Goal: Task Accomplishment & Management: Complete application form

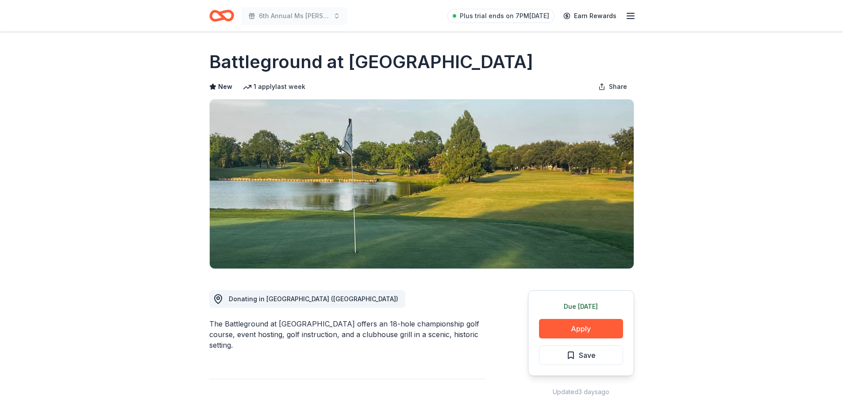
click at [632, 16] on line "button" at bounding box center [630, 16] width 7 height 0
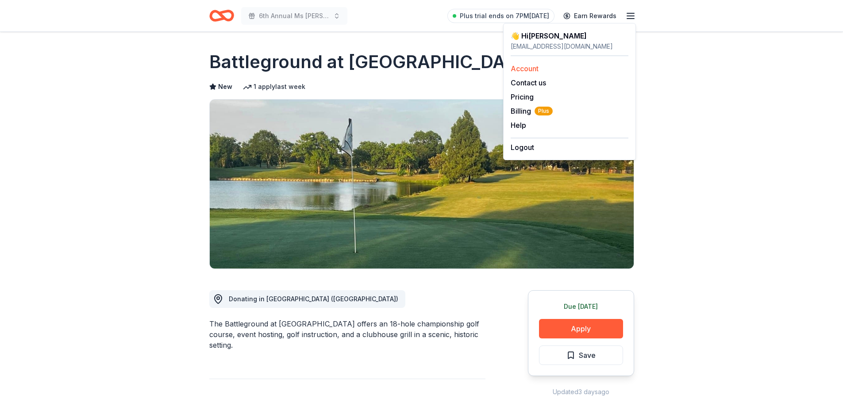
click at [519, 68] on link "Account" at bounding box center [525, 68] width 28 height 9
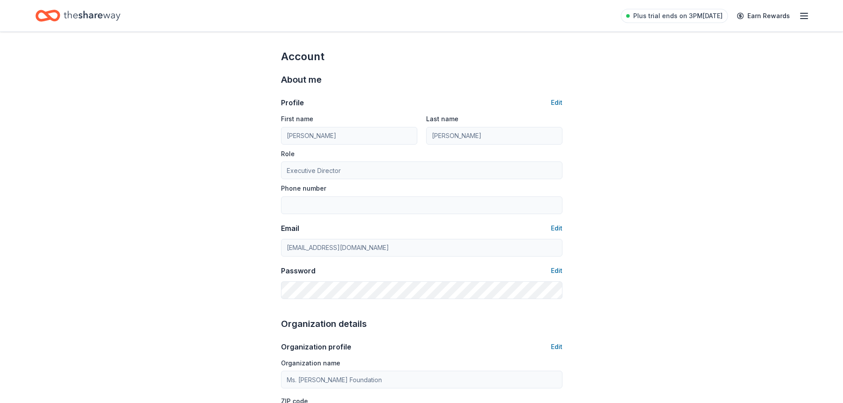
click at [86, 14] on icon "Home" at bounding box center [92, 16] width 57 height 10
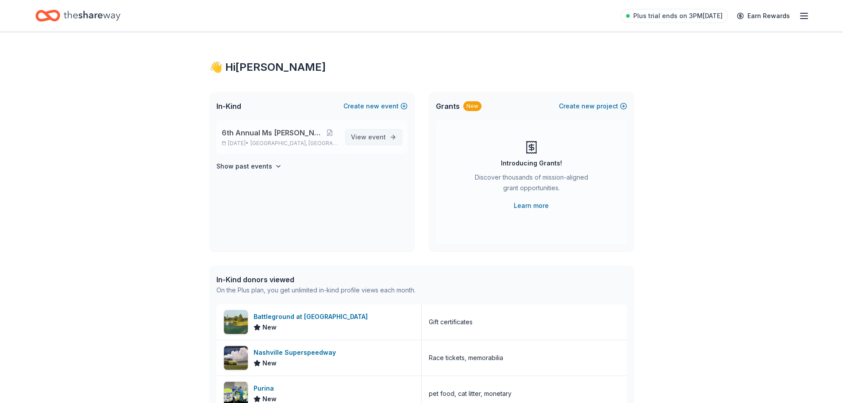
click at [369, 137] on span "event" at bounding box center [377, 137] width 18 height 8
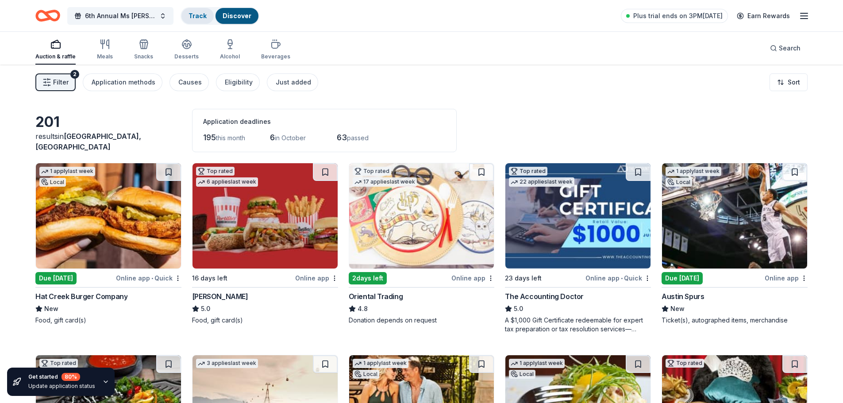
click at [201, 13] on link "Track" at bounding box center [197, 16] width 18 height 8
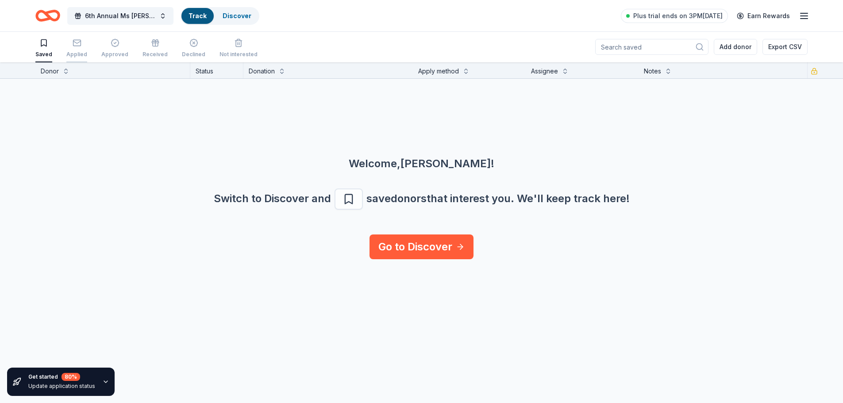
click at [77, 46] on rect "button" at bounding box center [77, 43] width 8 height 6
click at [114, 45] on icon "button" at bounding box center [115, 43] width 9 height 9
click at [154, 46] on icon "button" at bounding box center [155, 43] width 9 height 9
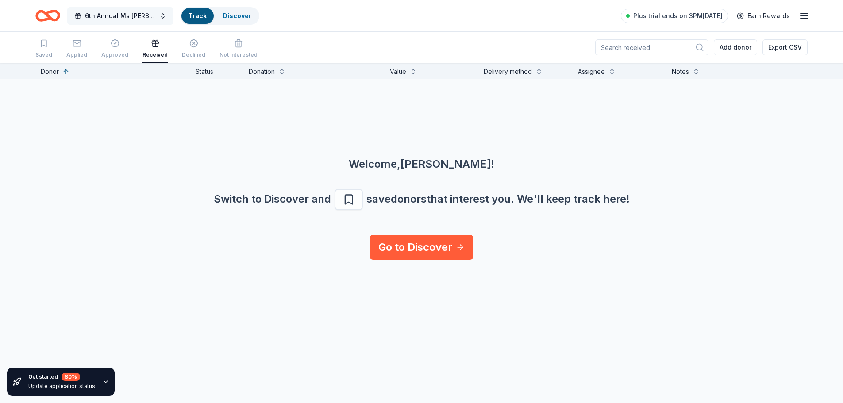
click at [131, 14] on span "6th Annual Ms [PERSON_NAME]" at bounding box center [120, 16] width 71 height 11
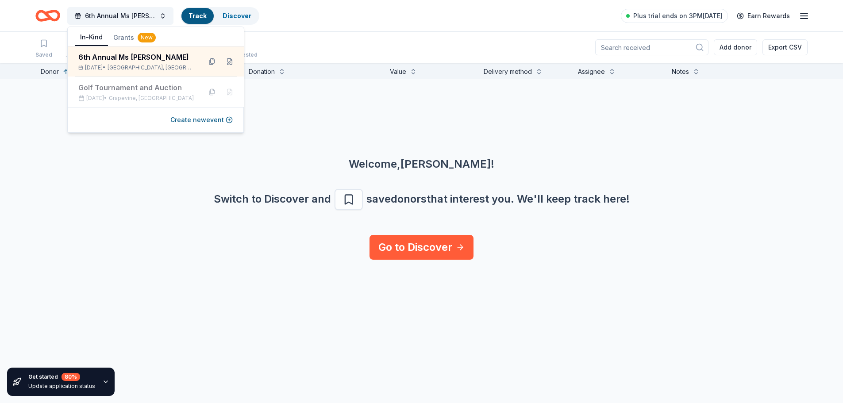
click at [319, 26] on div "6th Annual Ms Molly Auction Track Discover Plus trial ends on 3PM, 9/10 Earn Re…" at bounding box center [421, 15] width 772 height 21
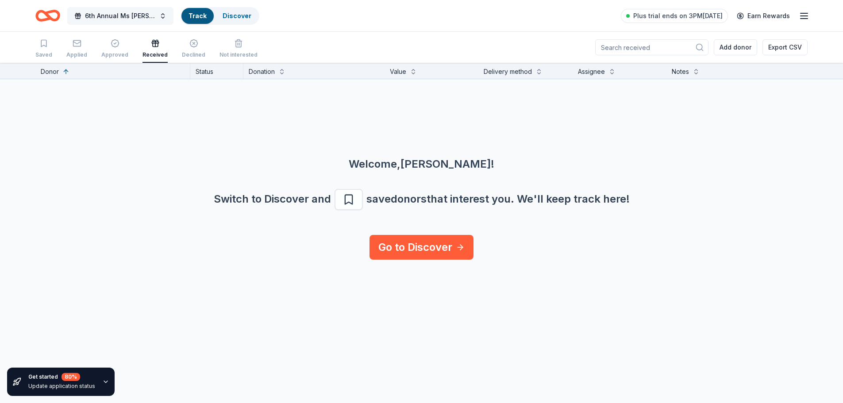
click at [108, 18] on span "6th Annual Ms [PERSON_NAME]" at bounding box center [120, 16] width 71 height 11
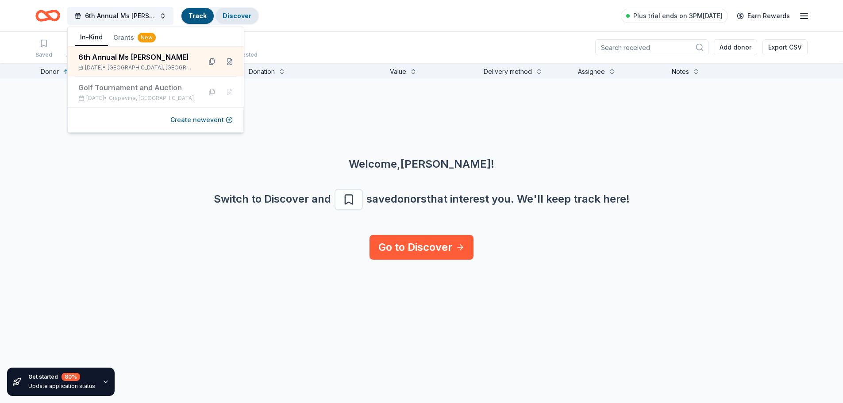
click at [231, 13] on link "Discover" at bounding box center [237, 16] width 29 height 8
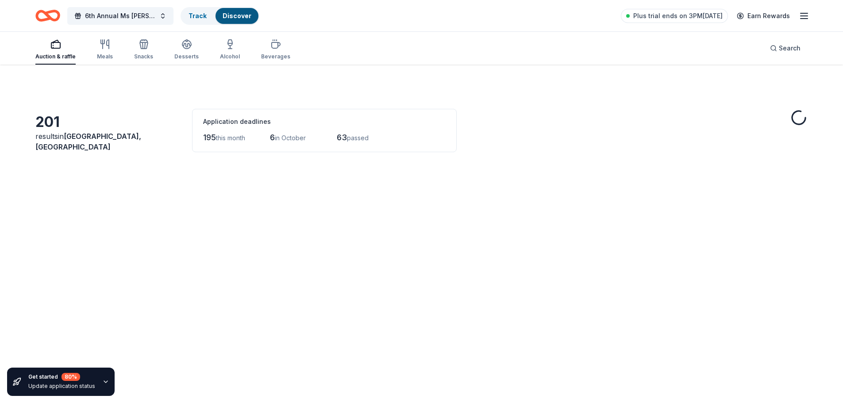
click at [232, 14] on link "Discover" at bounding box center [237, 16] width 29 height 8
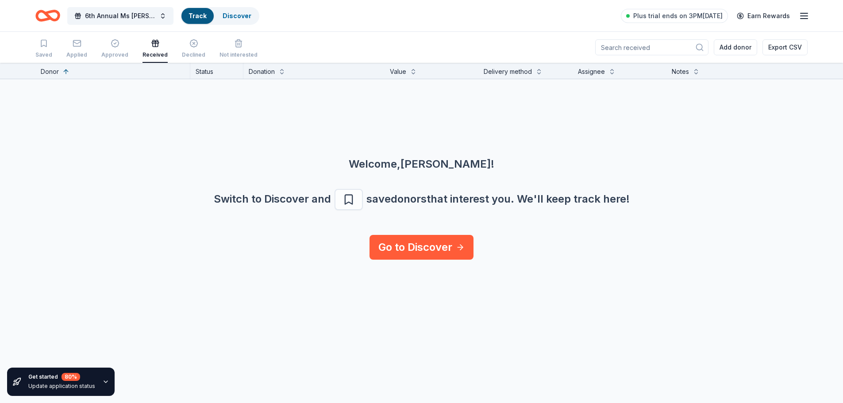
scroll to position [0, 0]
click at [234, 11] on div "Discover" at bounding box center [236, 16] width 43 height 16
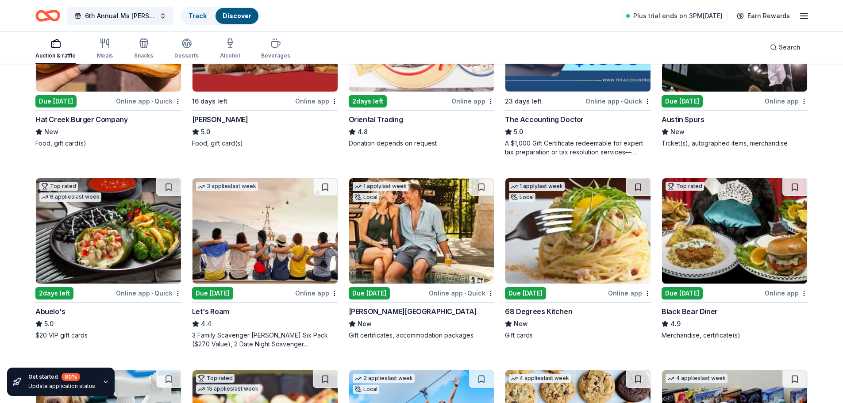
scroll to position [221, 0]
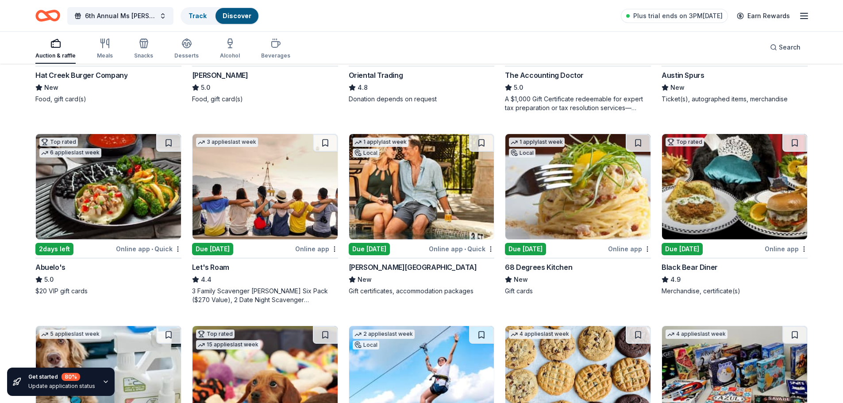
click at [255, 188] on img at bounding box center [264, 186] width 145 height 105
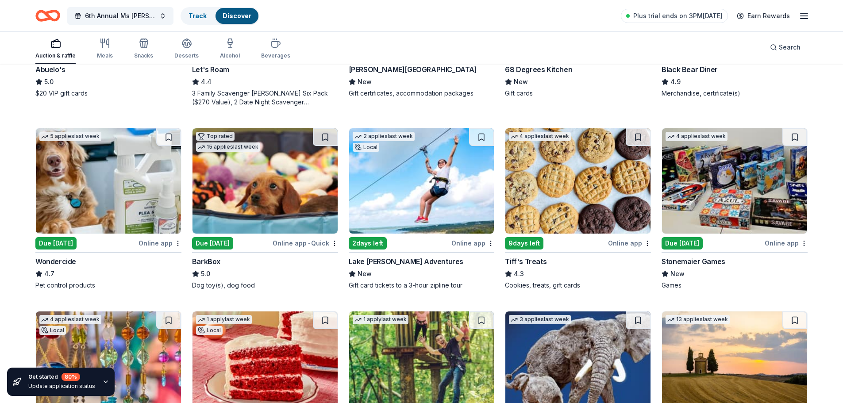
scroll to position [442, 0]
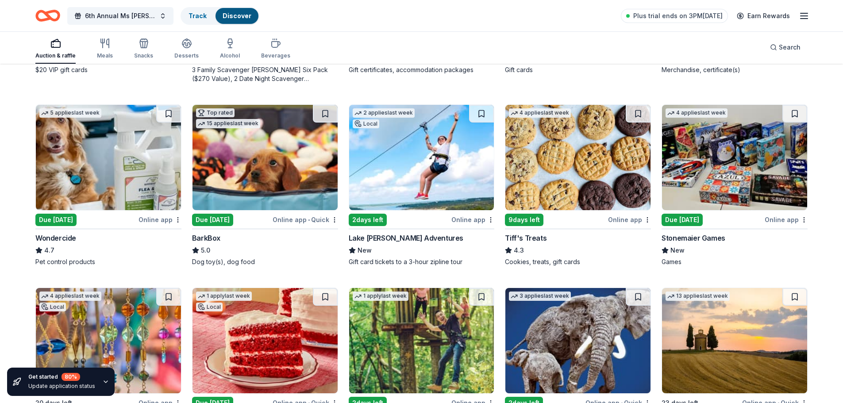
click at [383, 217] on div "2 days left" at bounding box center [368, 220] width 38 height 12
click at [805, 14] on icon "button" at bounding box center [804, 16] width 11 height 11
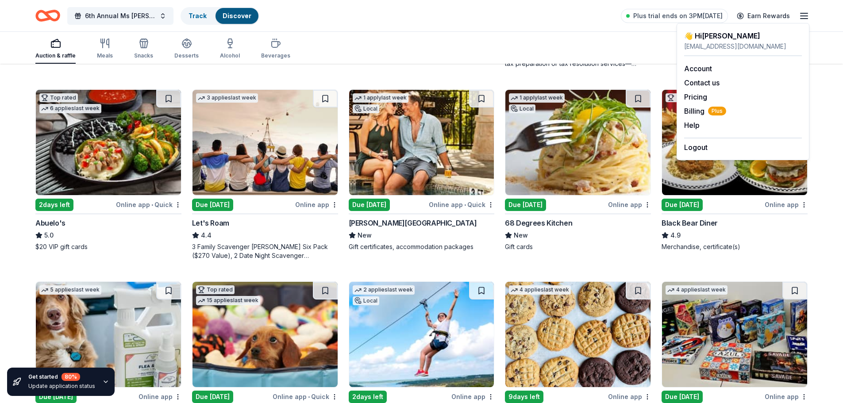
scroll to position [0, 0]
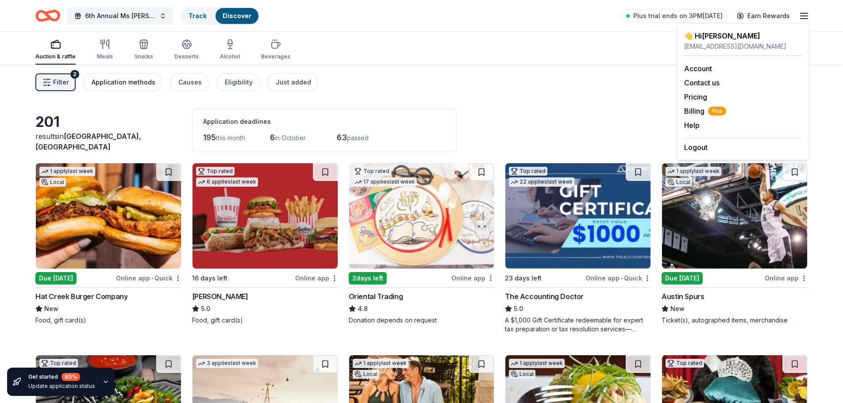
click at [138, 83] on div "Application methods" at bounding box center [124, 82] width 64 height 11
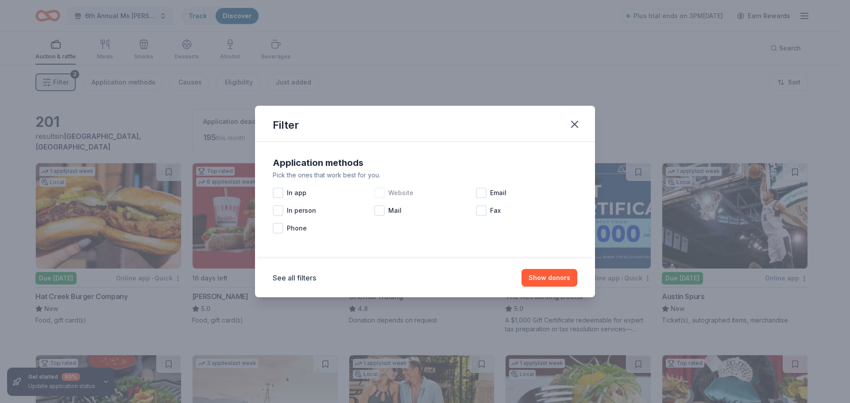
click at [378, 192] on div at bounding box center [379, 193] width 11 height 11
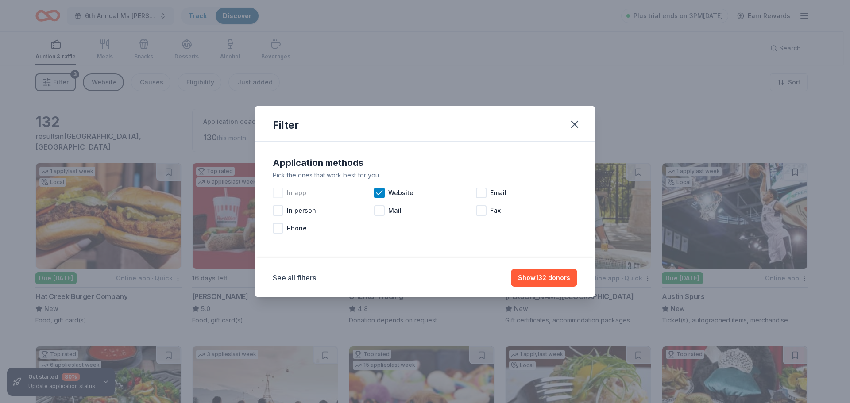
click at [279, 192] on div at bounding box center [278, 193] width 11 height 11
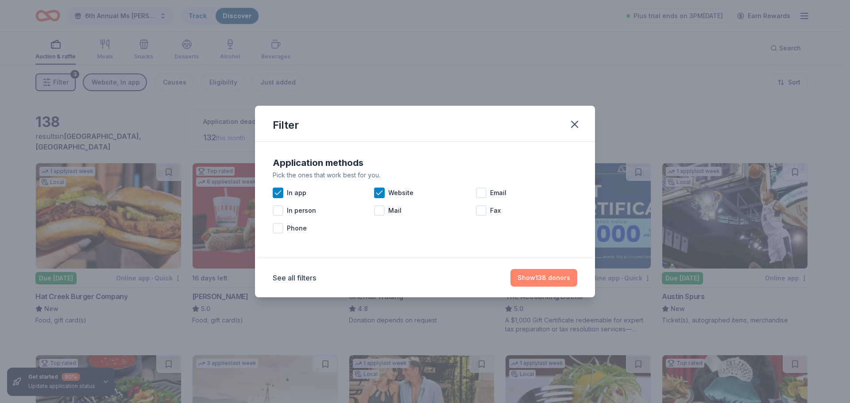
click at [544, 279] on button "Show 138 donors" at bounding box center [543, 278] width 67 height 18
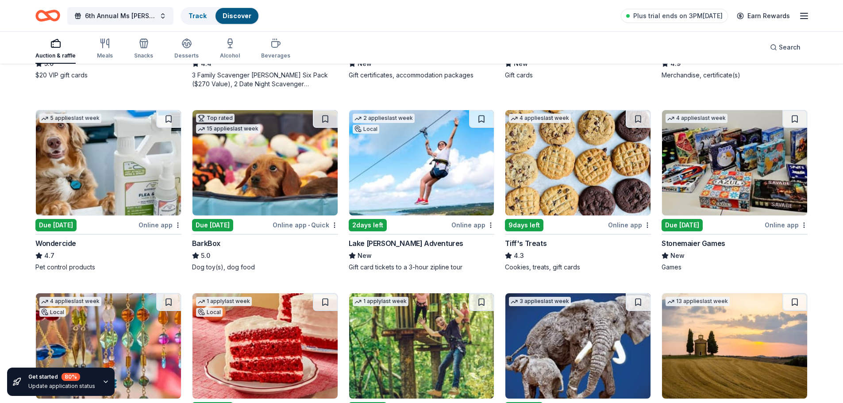
scroll to position [442, 0]
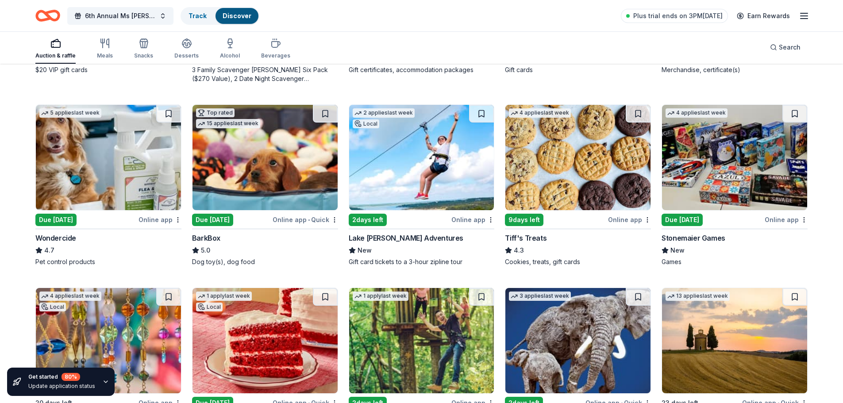
click at [533, 221] on div "9 days left" at bounding box center [524, 220] width 38 height 12
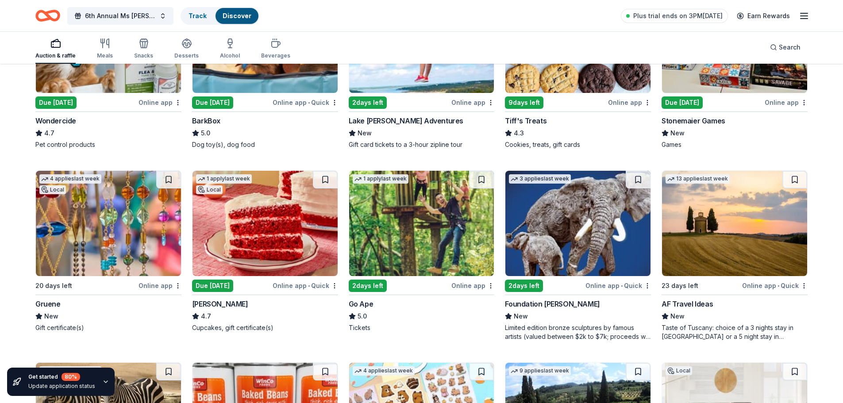
scroll to position [575, 0]
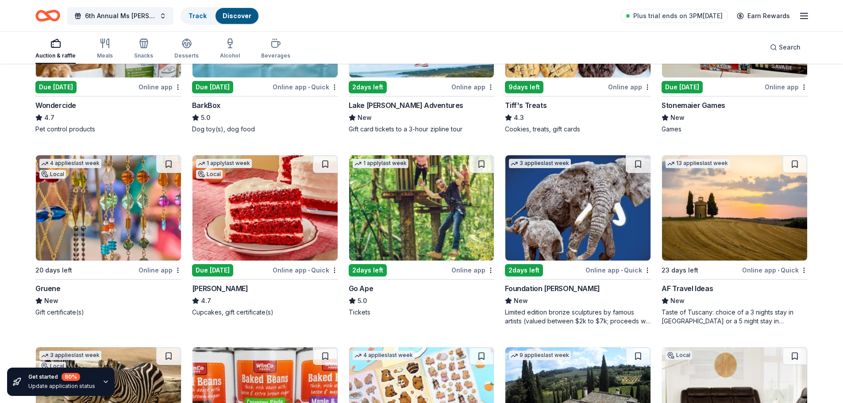
click at [368, 269] on div "2 days left" at bounding box center [368, 270] width 38 height 12
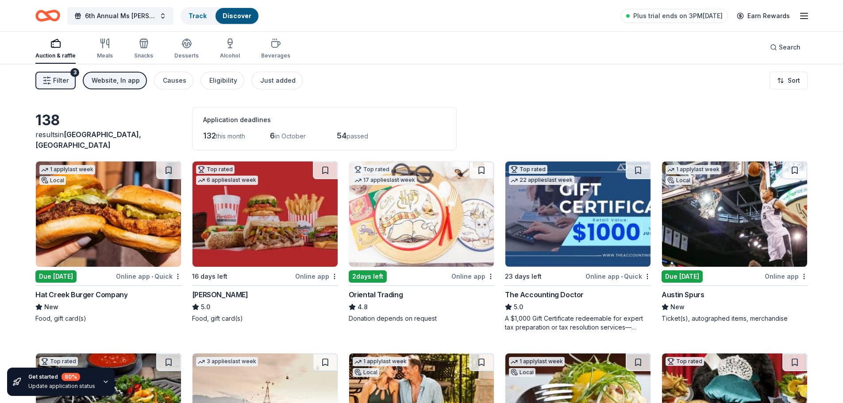
scroll to position [0, 0]
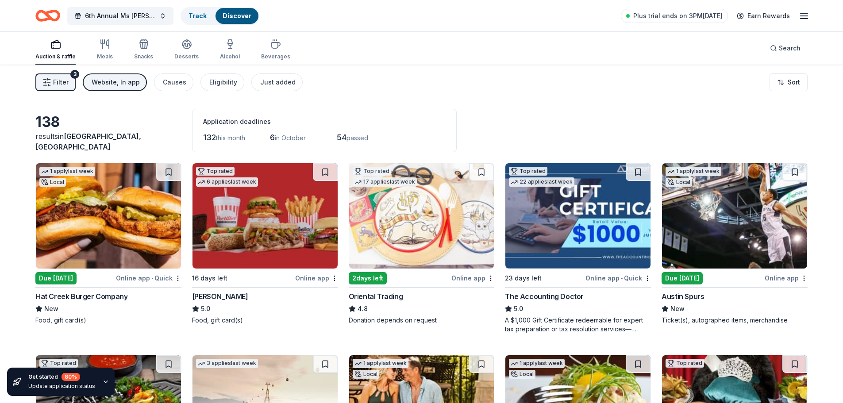
click at [48, 131] on div "138" at bounding box center [108, 122] width 146 height 18
click at [191, 15] on link "Track" at bounding box center [197, 16] width 18 height 8
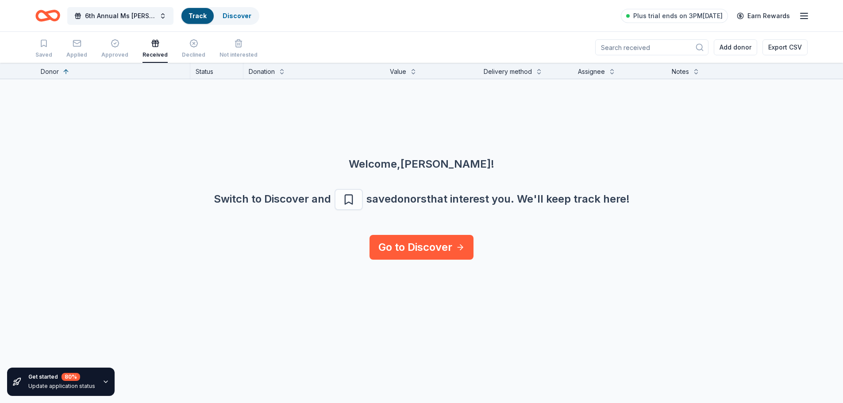
scroll to position [0, 0]
click at [415, 248] on link "Go to Discover" at bounding box center [421, 246] width 104 height 25
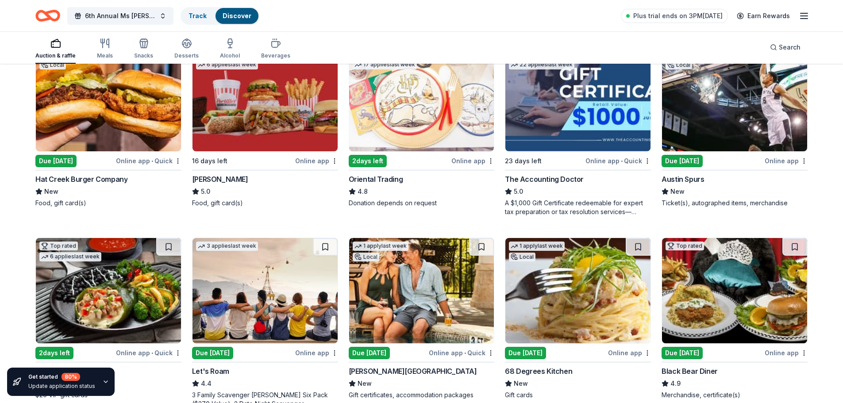
scroll to position [133, 0]
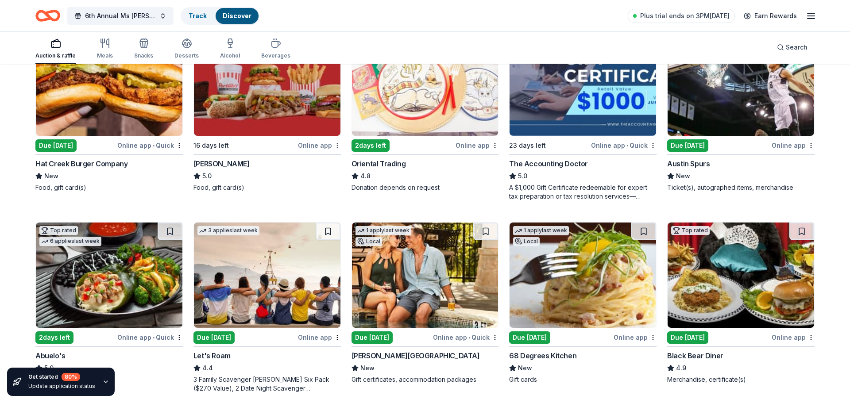
click at [335, 144] on html "6th Annual Ms Molly Auction Track Discover Plus trial ends on 3PM, 9/10 Earn Re…" at bounding box center [425, 68] width 850 height 403
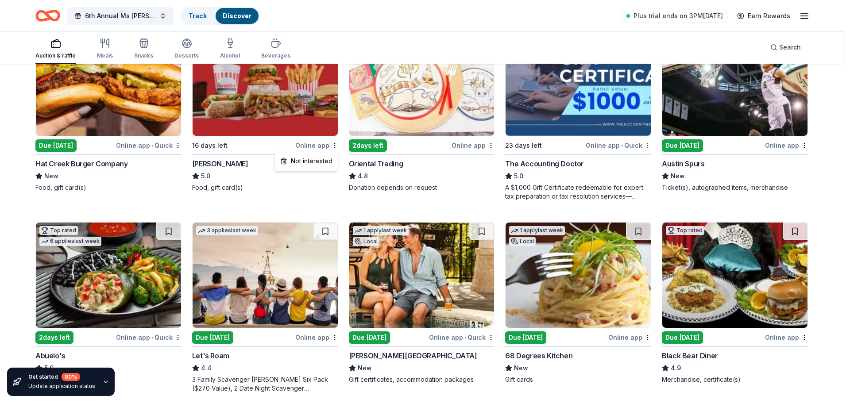
click at [648, 147] on html "6th Annual Ms Molly Auction Track Discover Plus trial ends on 3PM, 9/10 Earn Re…" at bounding box center [425, 68] width 850 height 403
click at [647, 145] on html "6th Annual Ms Molly Auction Track Discover Plus trial ends on 3PM, 9/10 Earn Re…" at bounding box center [425, 68] width 850 height 403
click at [639, 161] on div "Not interested" at bounding box center [619, 161] width 59 height 16
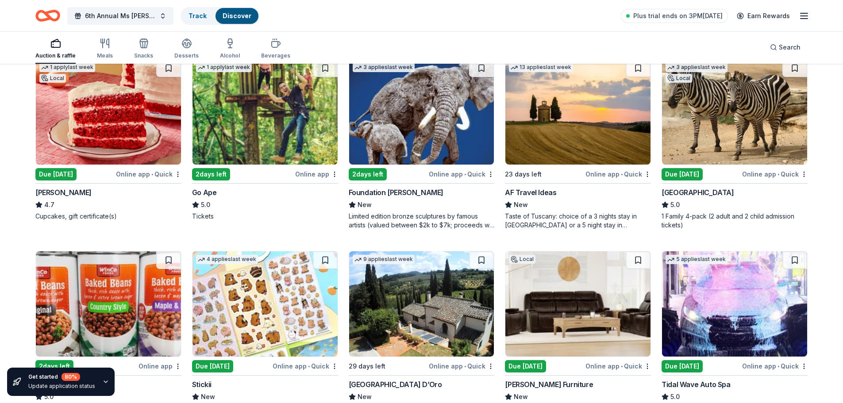
scroll to position [664, 0]
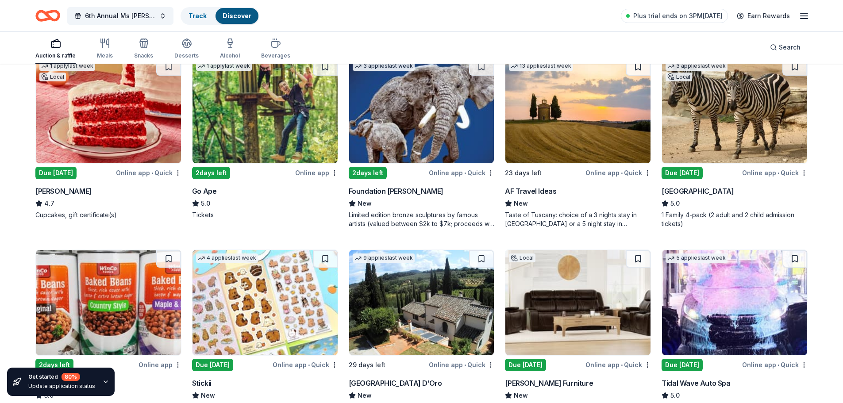
click at [392, 124] on img at bounding box center [421, 110] width 145 height 105
click at [686, 170] on div "Due [DATE]" at bounding box center [681, 173] width 41 height 12
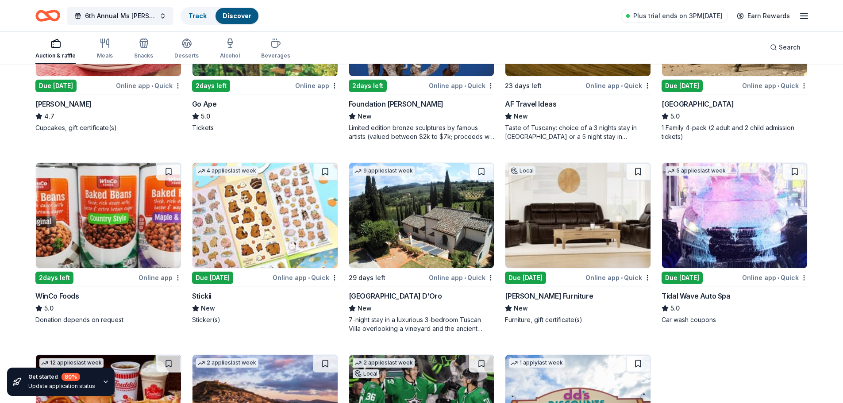
scroll to position [796, 0]
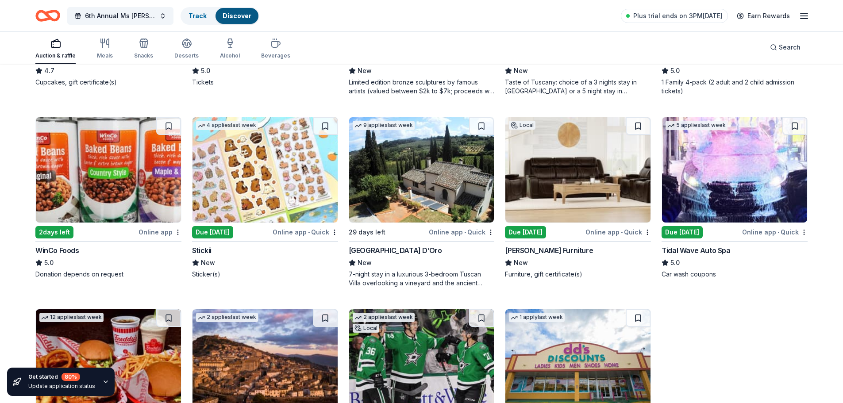
click at [389, 250] on div "Villa Sogni D’Oro" at bounding box center [395, 250] width 93 height 11
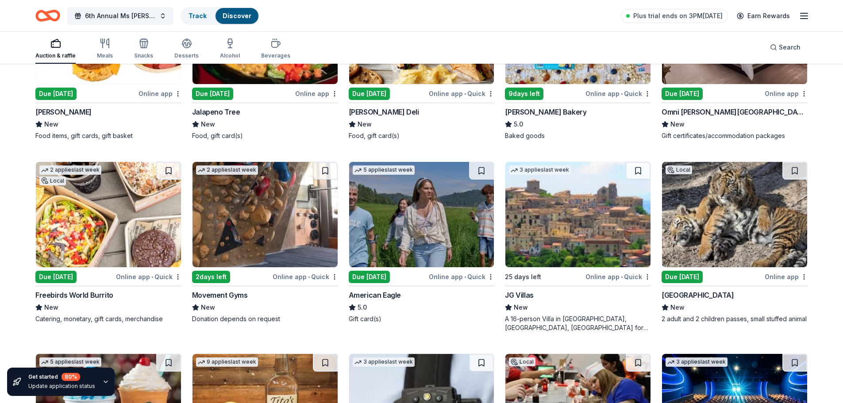
scroll to position [1363, 0]
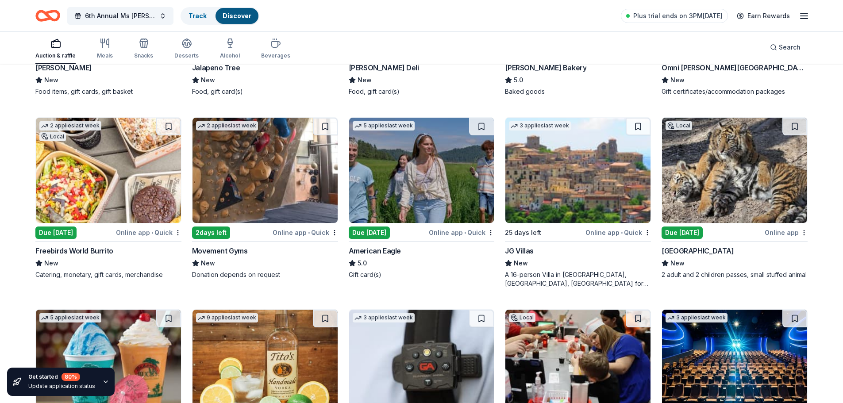
click at [226, 250] on div "Movement Gyms" at bounding box center [220, 251] width 56 height 11
click at [683, 232] on div "Due [DATE]" at bounding box center [681, 233] width 41 height 12
click at [373, 232] on div "Due [DATE]" at bounding box center [369, 233] width 41 height 12
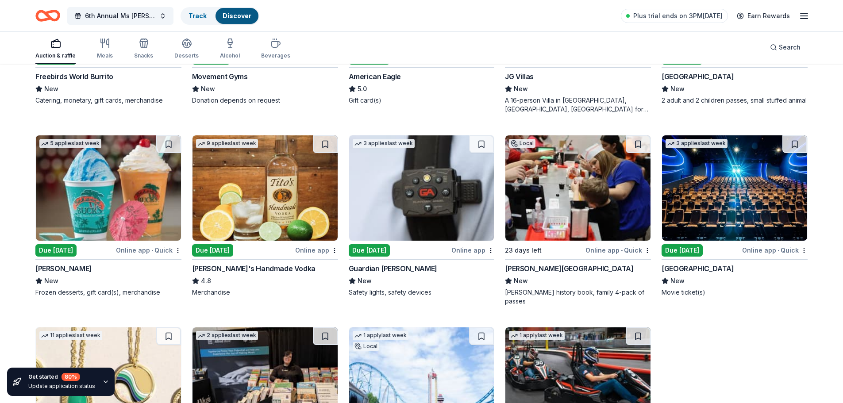
scroll to position [1540, 0]
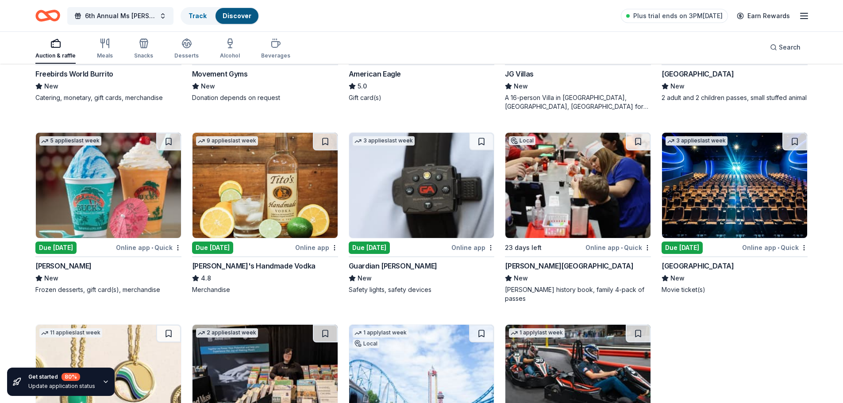
click at [60, 245] on div "Due [DATE]" at bounding box center [55, 248] width 41 height 12
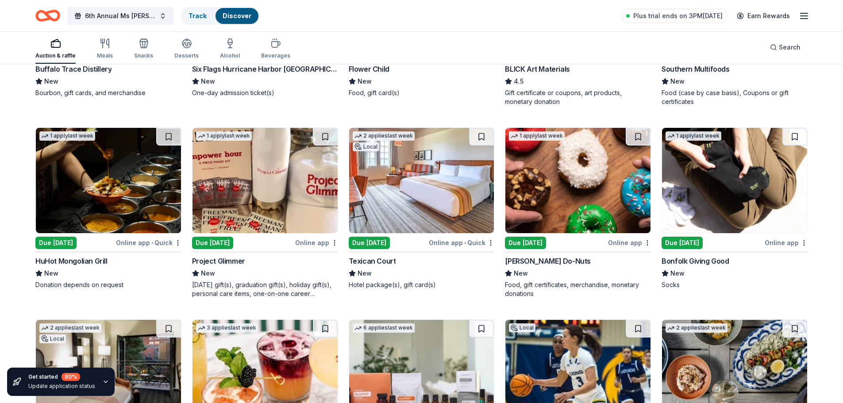
scroll to position [2137, 0]
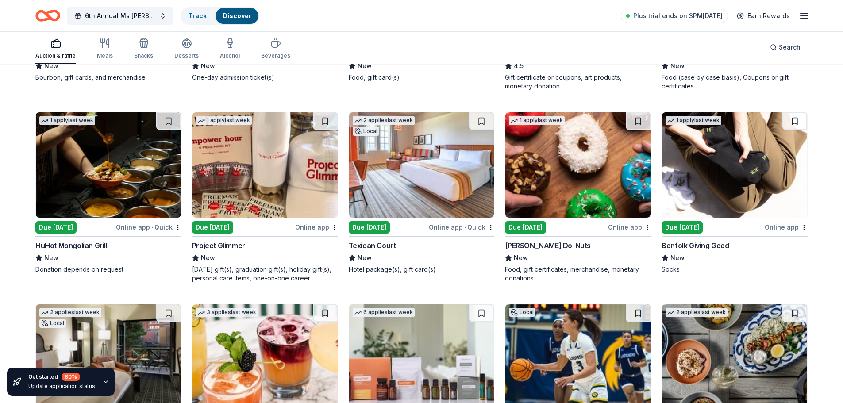
click at [526, 221] on div "Due [DATE]" at bounding box center [525, 227] width 41 height 12
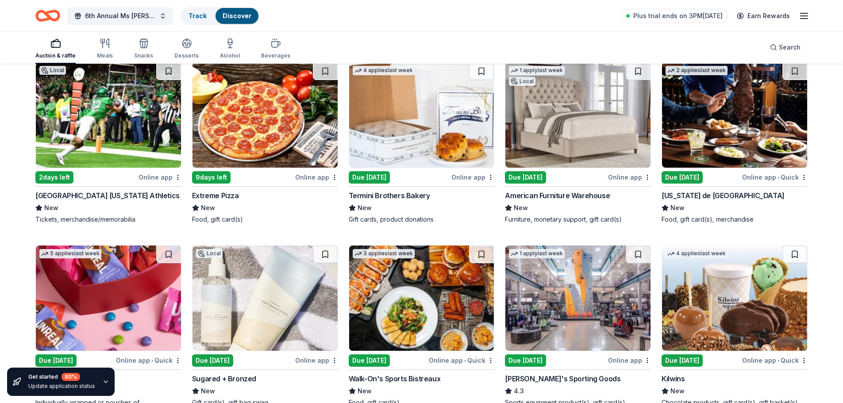
scroll to position [2961, 0]
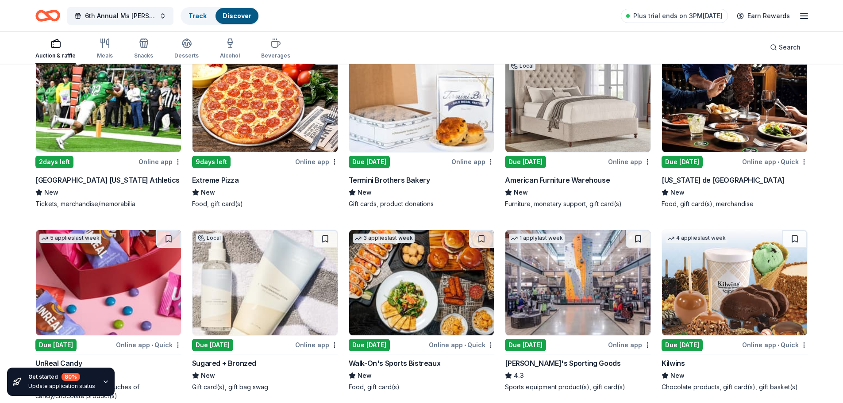
click at [667, 156] on div "Due [DATE]" at bounding box center [681, 162] width 41 height 12
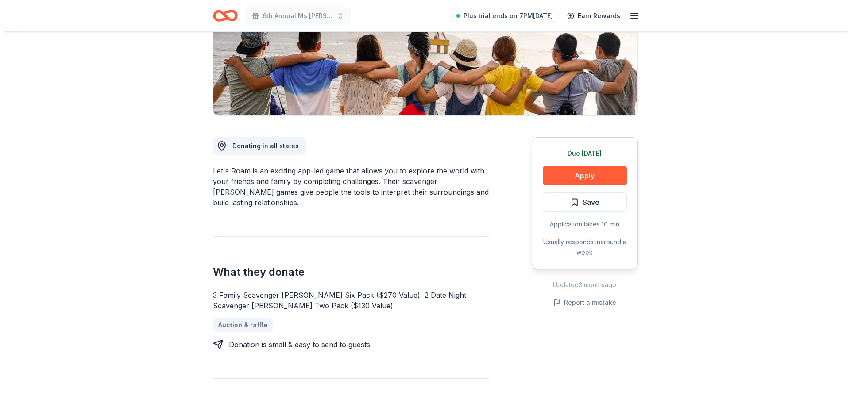
scroll to position [133, 0]
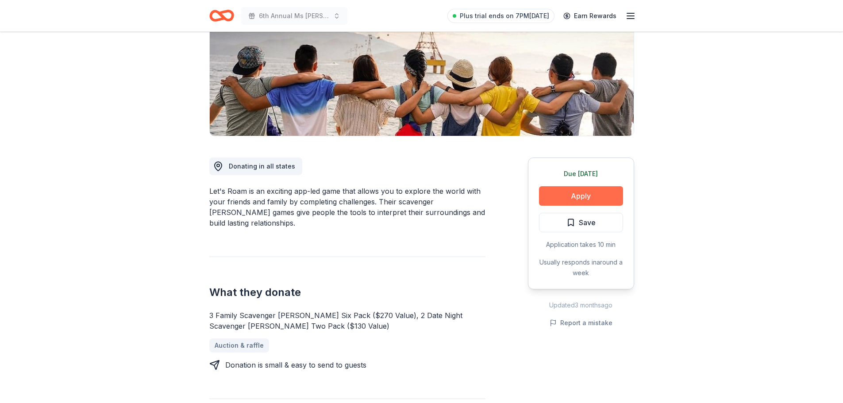
click at [583, 195] on button "Apply" at bounding box center [581, 195] width 84 height 19
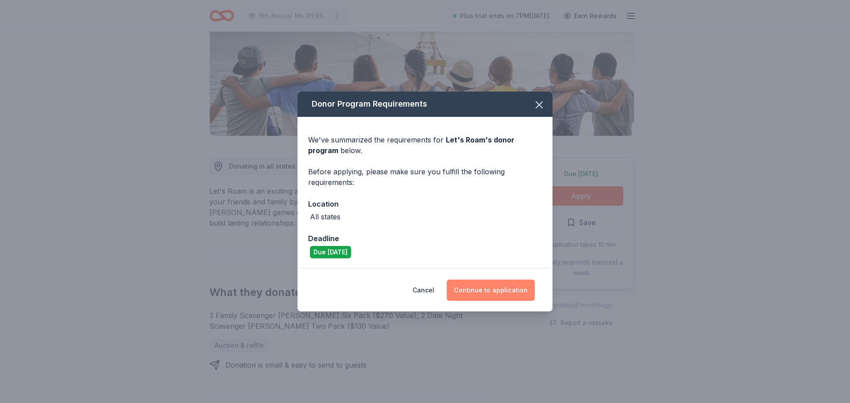
click at [472, 291] on button "Continue to application" at bounding box center [490, 290] width 88 height 21
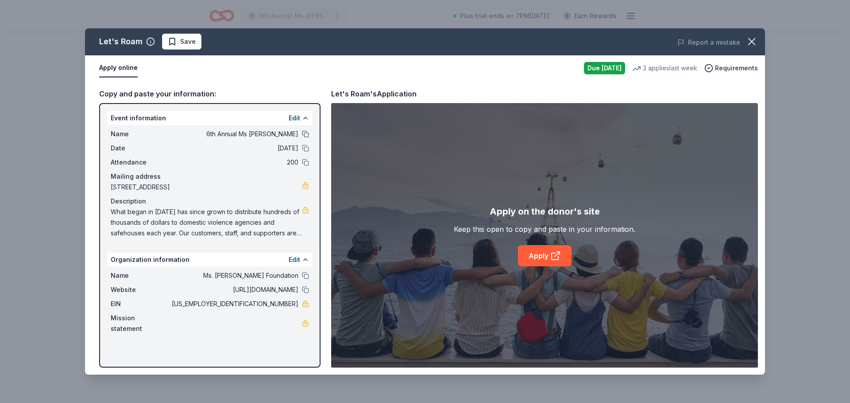
click at [305, 136] on button at bounding box center [305, 134] width 7 height 7
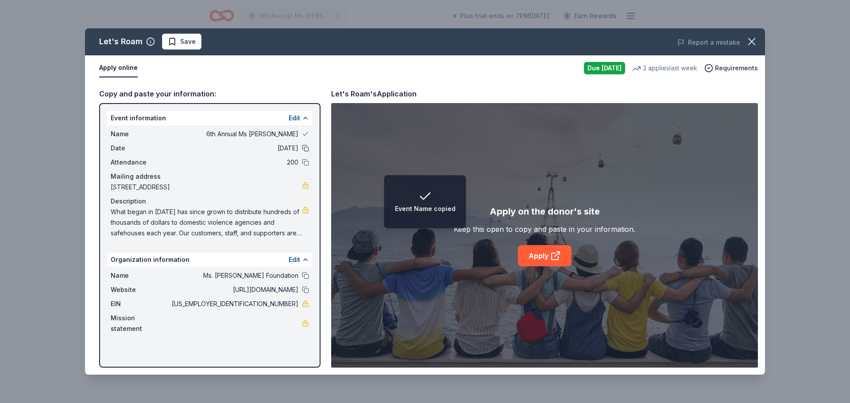
click at [305, 146] on button at bounding box center [305, 148] width 7 height 7
drag, startPoint x: 307, startPoint y: 160, endPoint x: 308, endPoint y: 165, distance: 4.9
click at [307, 160] on button at bounding box center [305, 162] width 7 height 7
click at [306, 279] on button at bounding box center [305, 275] width 7 height 7
click at [306, 293] on button at bounding box center [305, 289] width 7 height 7
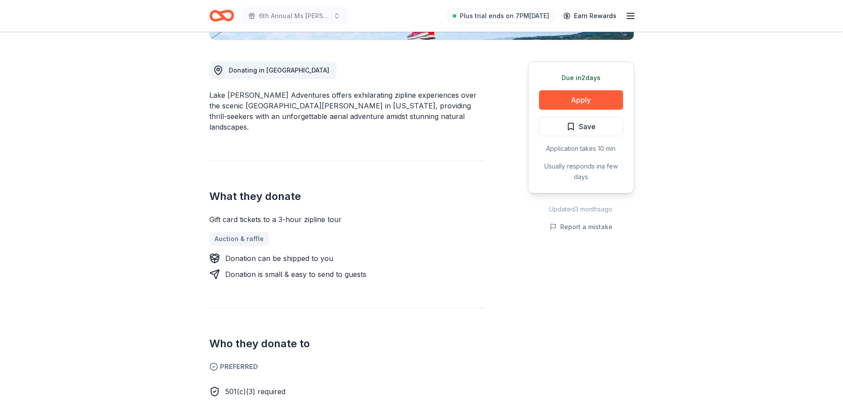
scroll to position [221, 0]
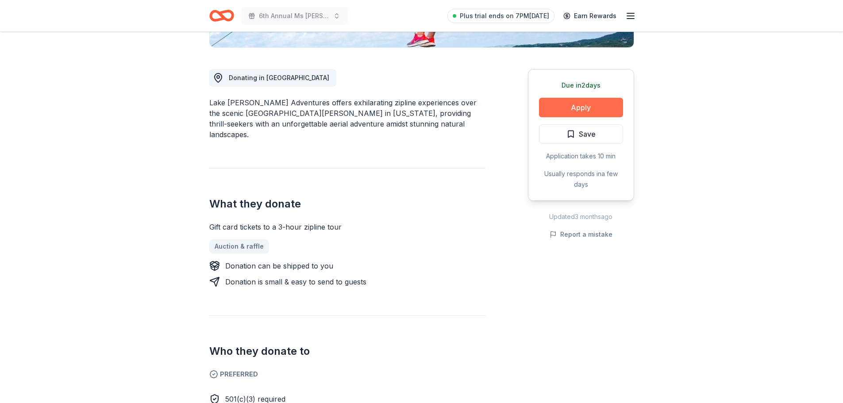
click at [591, 105] on button "Apply" at bounding box center [581, 107] width 84 height 19
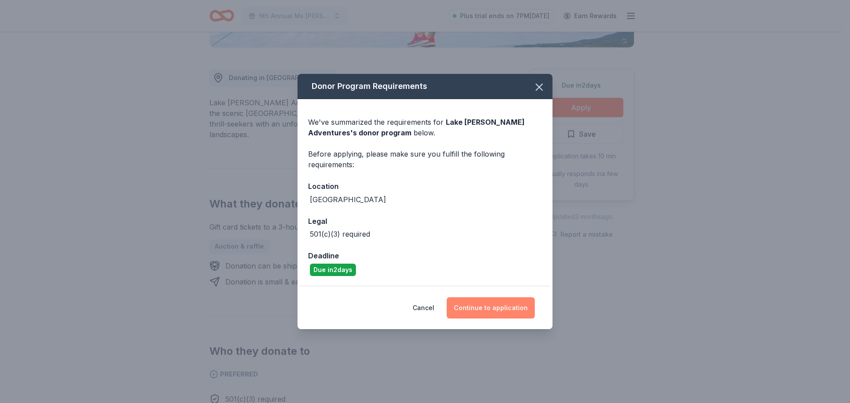
click at [489, 310] on button "Continue to application" at bounding box center [490, 307] width 88 height 21
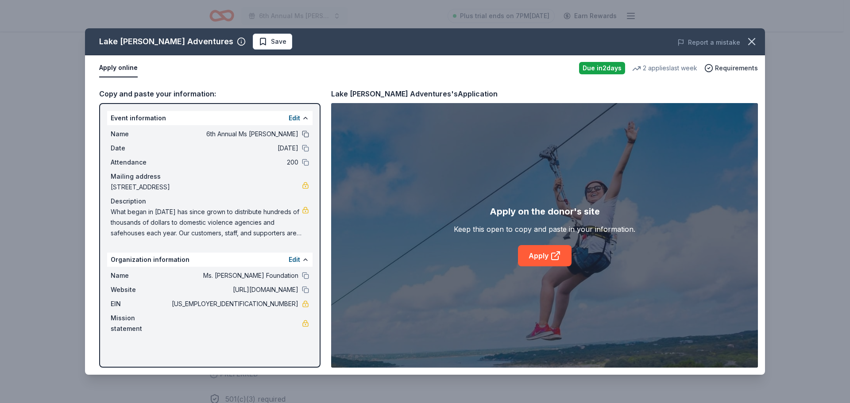
click at [307, 134] on button at bounding box center [305, 134] width 7 height 7
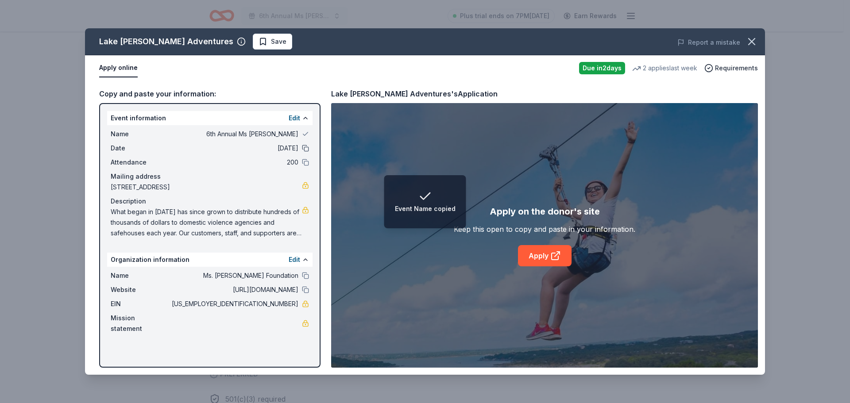
click at [307, 147] on button at bounding box center [305, 148] width 7 height 7
click at [307, 165] on button at bounding box center [305, 162] width 7 height 7
click at [304, 279] on button at bounding box center [305, 275] width 7 height 7
click at [307, 293] on button at bounding box center [305, 289] width 7 height 7
click at [545, 253] on link "Apply" at bounding box center [545, 255] width 54 height 21
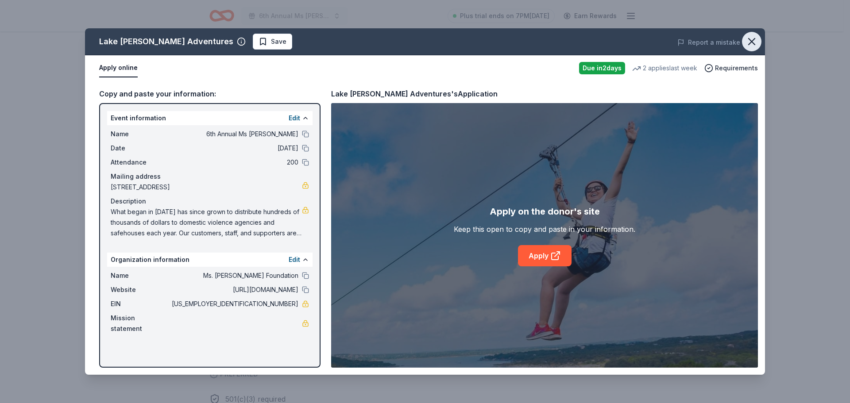
click at [748, 40] on icon "button" at bounding box center [751, 41] width 12 height 12
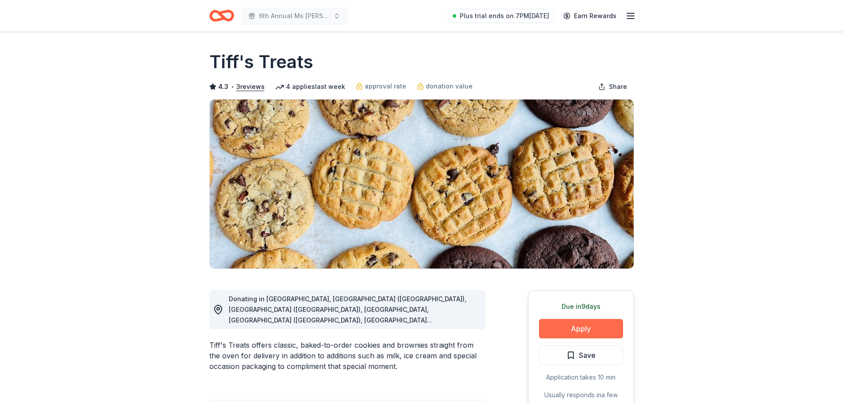
click at [570, 332] on button "Apply" at bounding box center [581, 328] width 84 height 19
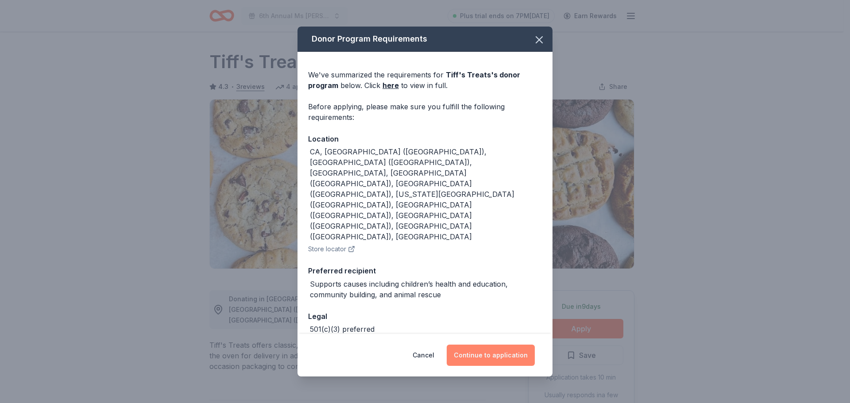
click at [495, 350] on button "Continue to application" at bounding box center [490, 355] width 88 height 21
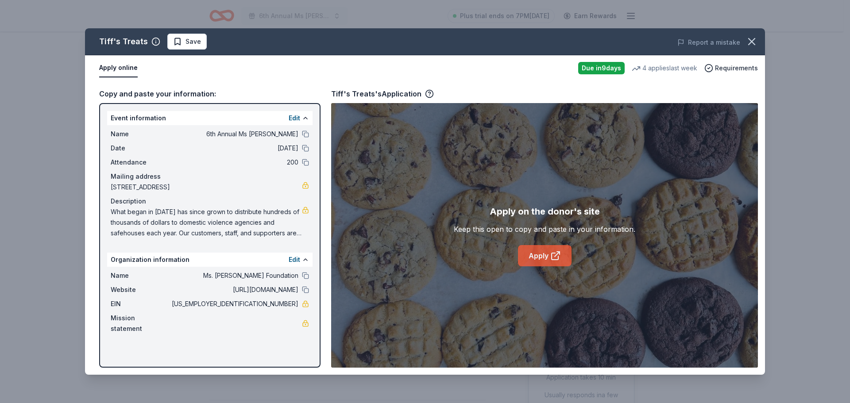
click at [552, 254] on icon at bounding box center [555, 255] width 11 height 11
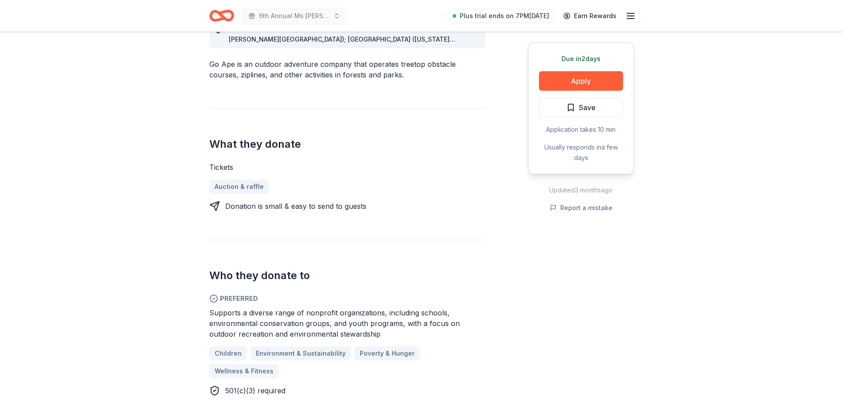
scroll to position [265, 0]
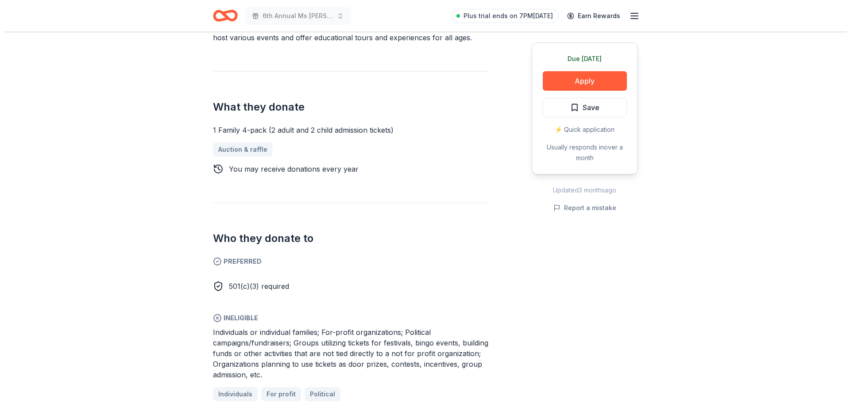
scroll to position [310, 0]
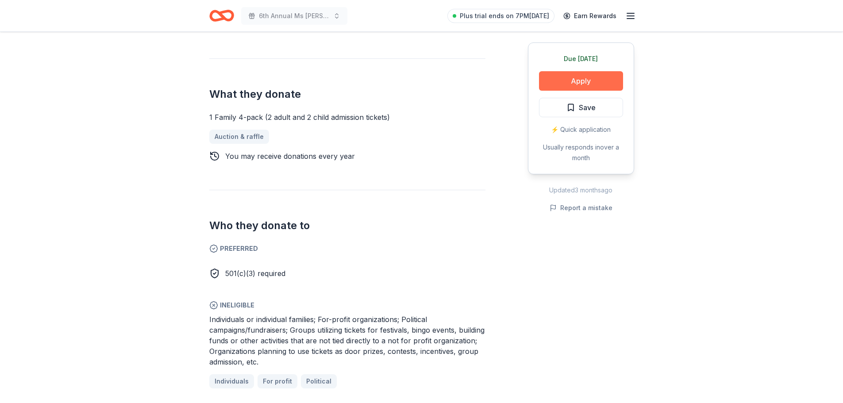
click at [601, 79] on button "Apply" at bounding box center [581, 80] width 84 height 19
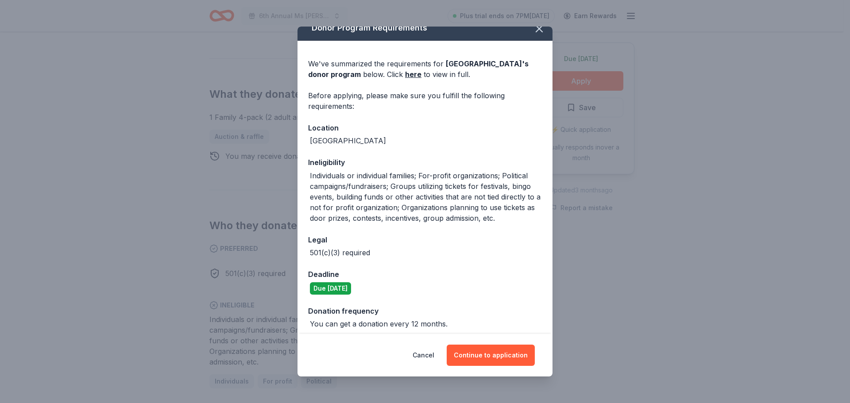
scroll to position [17, 0]
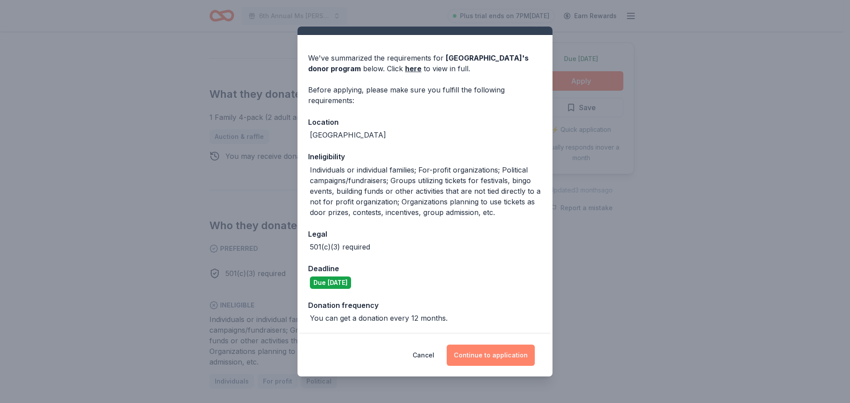
click at [488, 351] on button "Continue to application" at bounding box center [490, 355] width 88 height 21
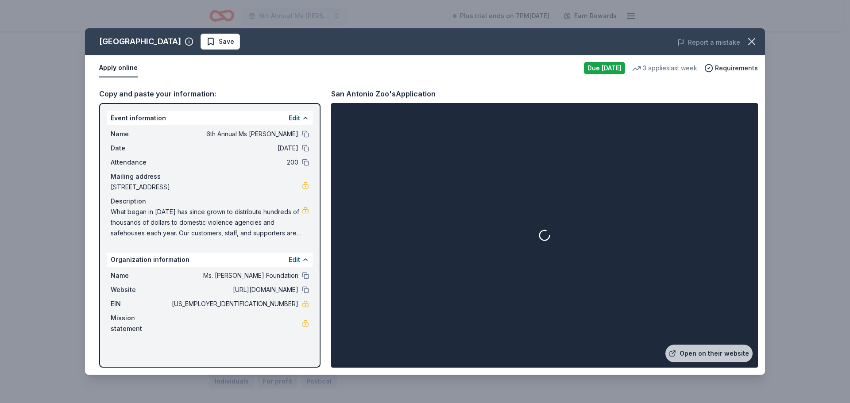
click at [301, 139] on div "Name 6th Annual Ms Molly Auction" at bounding box center [210, 134] width 198 height 11
click at [305, 135] on button at bounding box center [305, 134] width 7 height 7
click at [304, 146] on button at bounding box center [305, 148] width 7 height 7
click at [304, 165] on button at bounding box center [305, 162] width 7 height 7
click at [306, 119] on button at bounding box center [305, 118] width 7 height 7
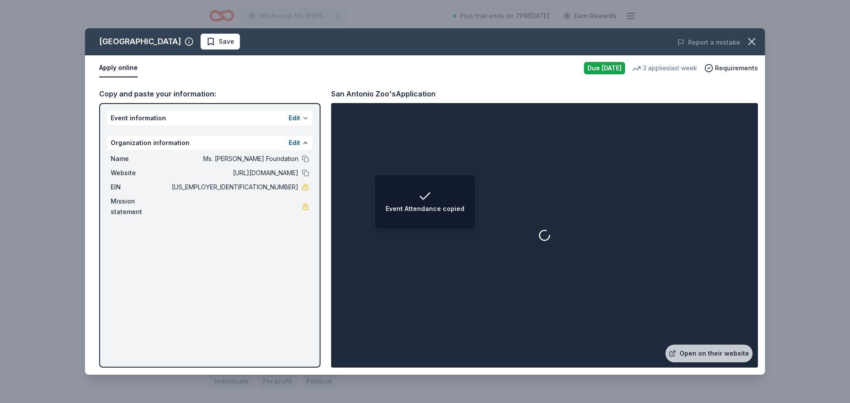
click at [306, 119] on button at bounding box center [305, 118] width 7 height 7
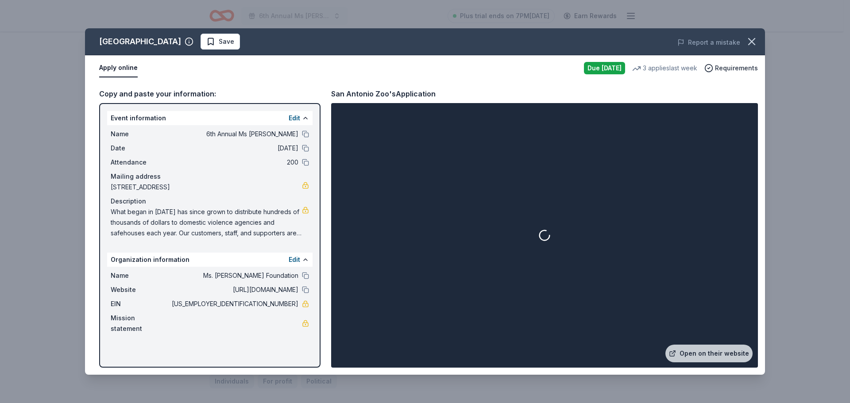
click at [307, 281] on div "Name Ms. Molly Foundation" at bounding box center [210, 275] width 198 height 11
click at [303, 279] on button at bounding box center [305, 275] width 7 height 7
click at [302, 295] on div "Website http://www.msmolly.org" at bounding box center [210, 289] width 198 height 11
click at [303, 293] on button at bounding box center [305, 289] width 7 height 7
click at [711, 355] on link "Open on their website" at bounding box center [708, 354] width 87 height 18
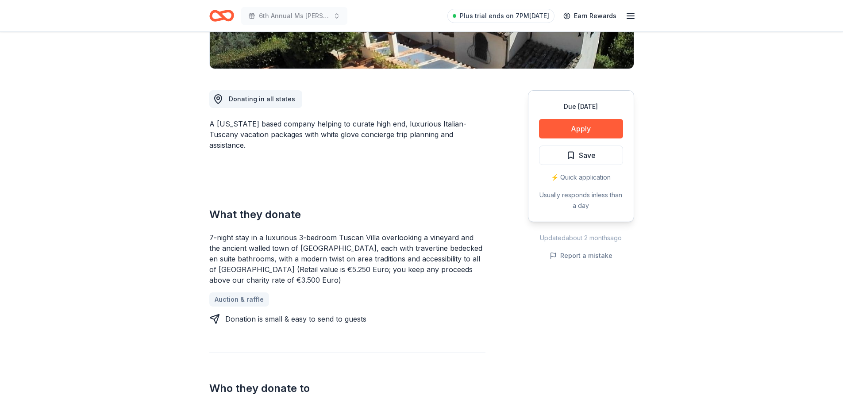
scroll to position [221, 0]
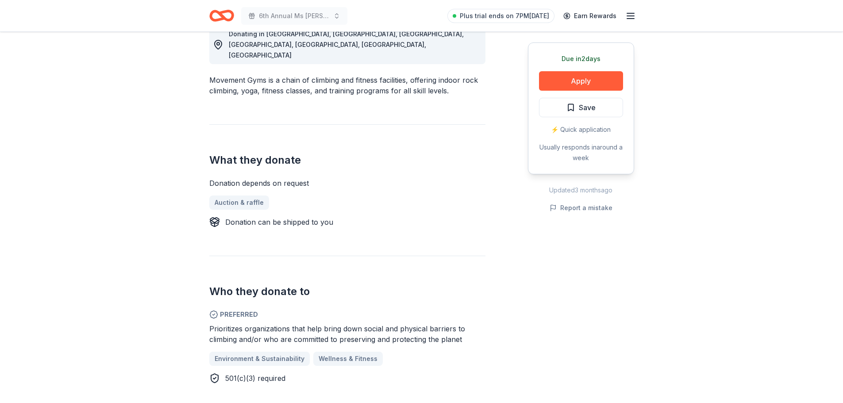
scroll to position [265, 0]
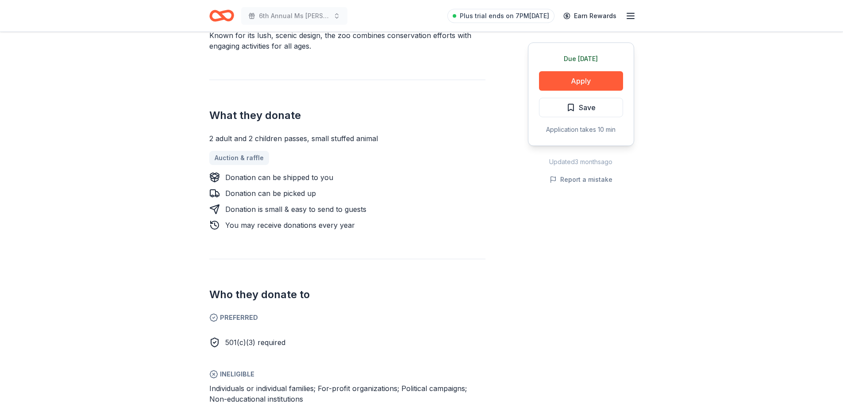
scroll to position [265, 0]
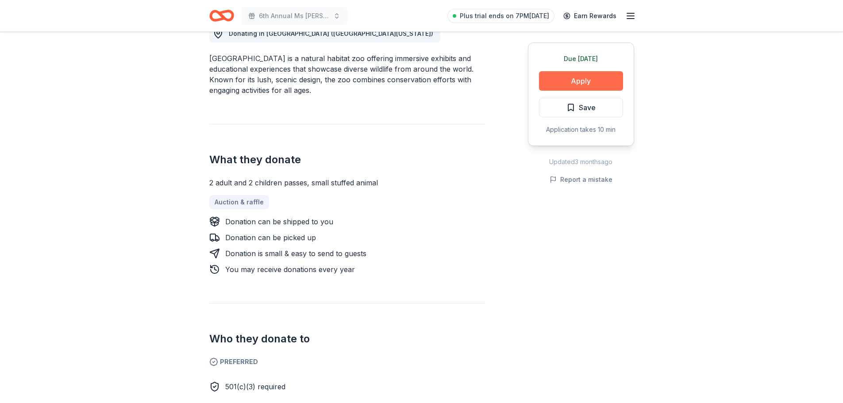
click at [580, 79] on button "Apply" at bounding box center [581, 80] width 84 height 19
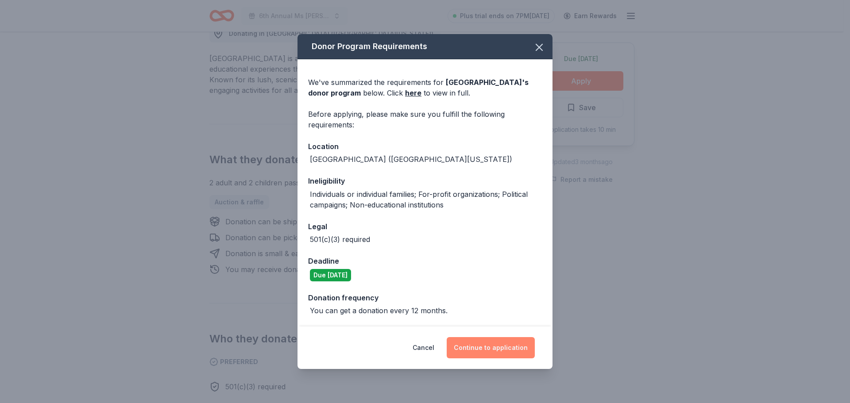
click at [477, 343] on button "Continue to application" at bounding box center [490, 347] width 88 height 21
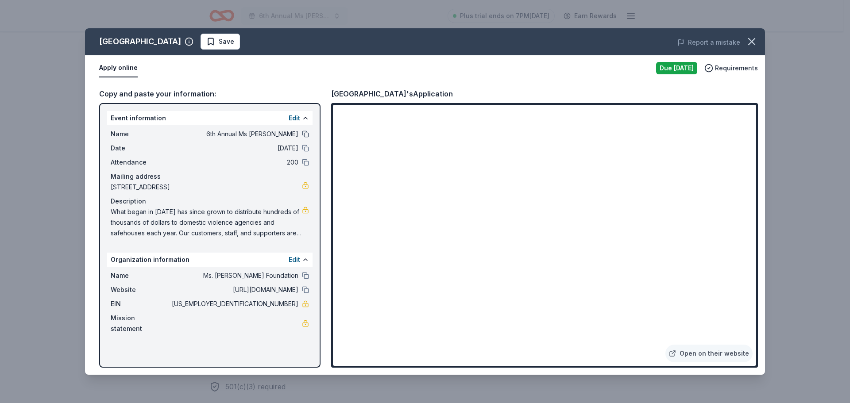
click at [304, 131] on button at bounding box center [305, 134] width 7 height 7
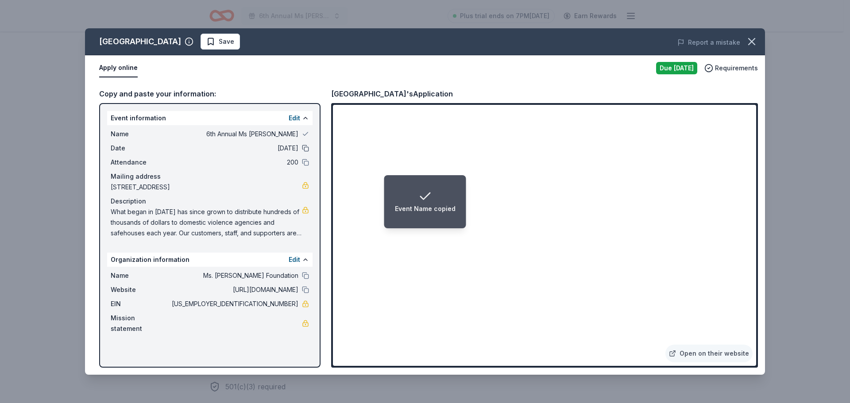
click at [303, 148] on button at bounding box center [305, 148] width 7 height 7
click at [304, 161] on button at bounding box center [305, 162] width 7 height 7
drag, startPoint x: 307, startPoint y: 284, endPoint x: 307, endPoint y: 289, distance: 4.9
click at [307, 279] on button at bounding box center [305, 275] width 7 height 7
click at [304, 293] on button at bounding box center [305, 289] width 7 height 7
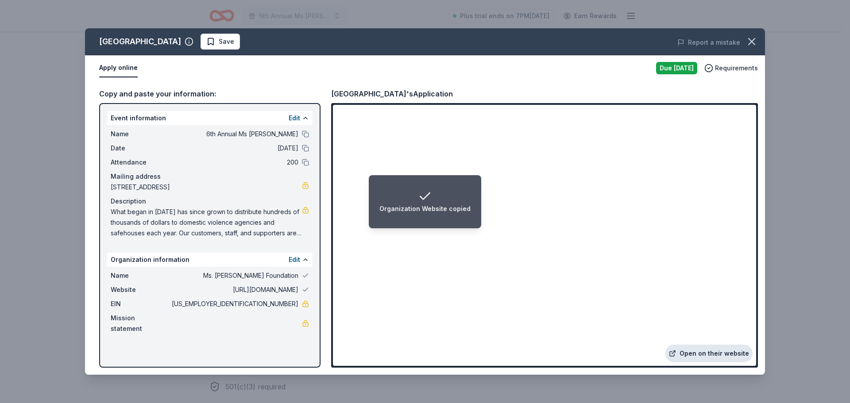
click at [720, 356] on link "Open on their website" at bounding box center [708, 354] width 87 height 18
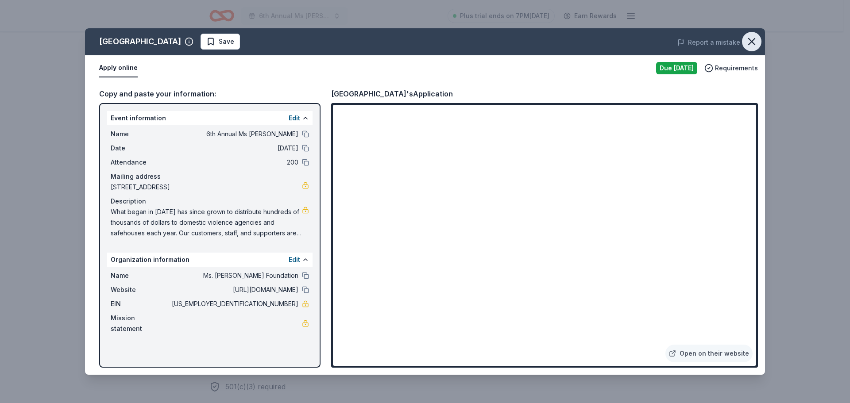
click at [751, 41] on icon "button" at bounding box center [751, 41] width 12 height 12
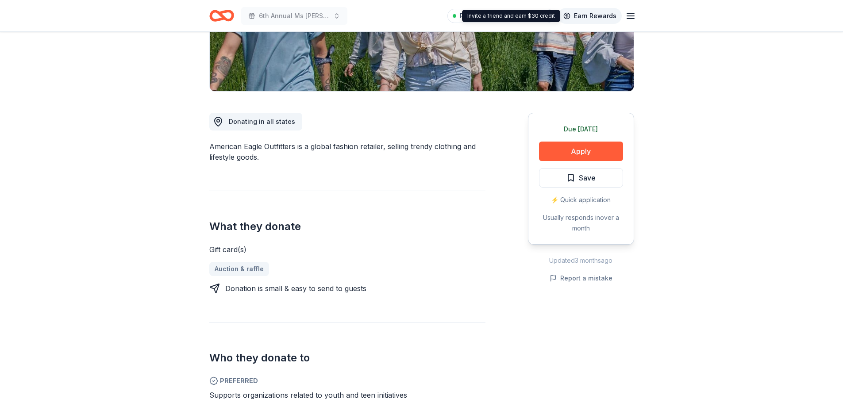
scroll to position [177, 0]
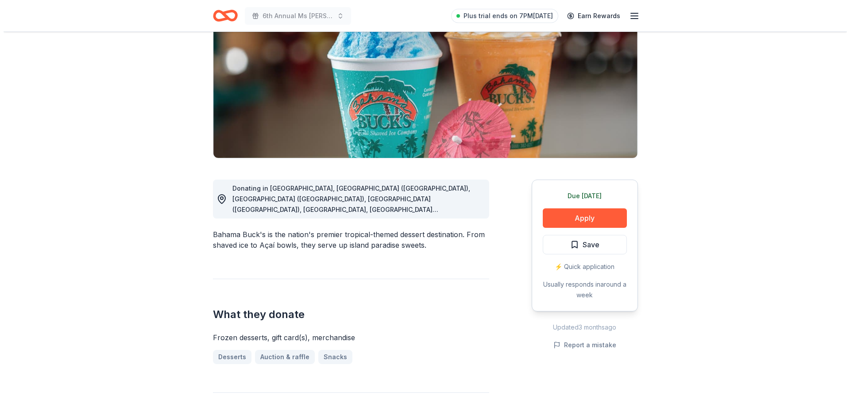
scroll to position [133, 0]
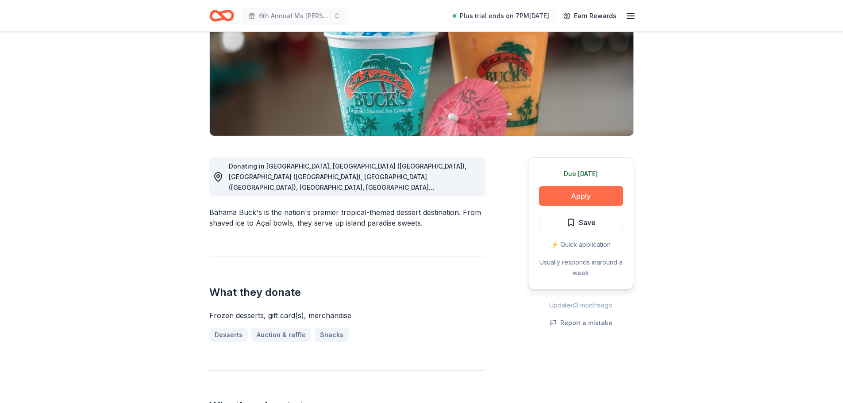
click at [583, 195] on button "Apply" at bounding box center [581, 195] width 84 height 19
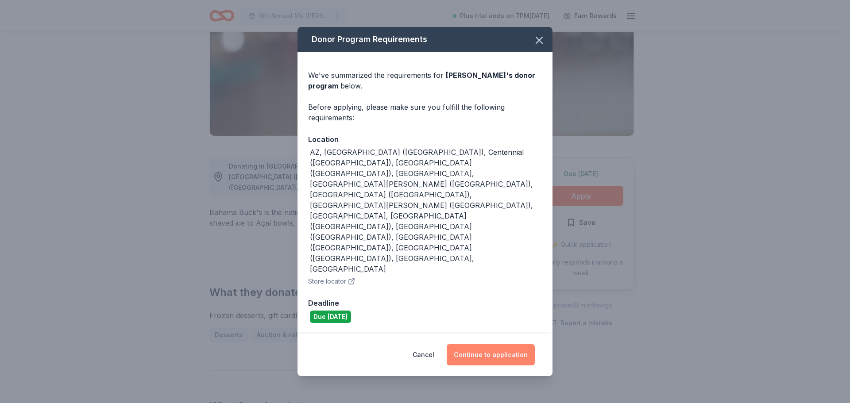
click at [508, 344] on button "Continue to application" at bounding box center [490, 354] width 88 height 21
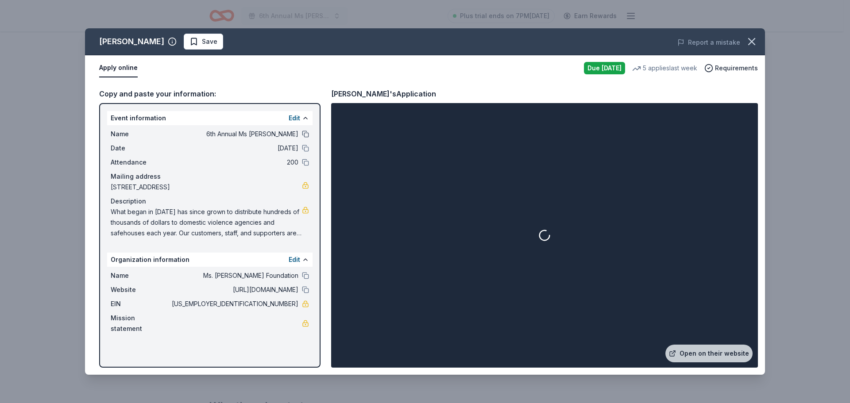
click at [305, 136] on button at bounding box center [305, 134] width 7 height 7
click at [304, 148] on button at bounding box center [305, 148] width 7 height 7
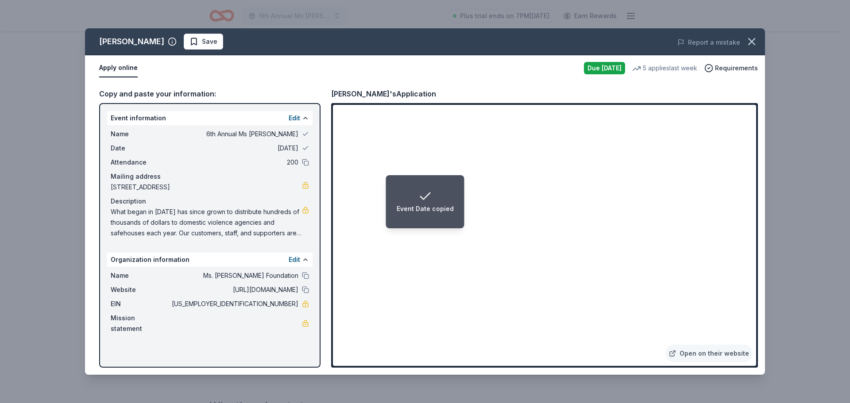
click at [305, 158] on div "Attendance 200" at bounding box center [210, 162] width 198 height 11
click at [305, 164] on button at bounding box center [305, 162] width 7 height 7
click at [306, 279] on button at bounding box center [305, 275] width 7 height 7
click at [308, 293] on button at bounding box center [305, 289] width 7 height 7
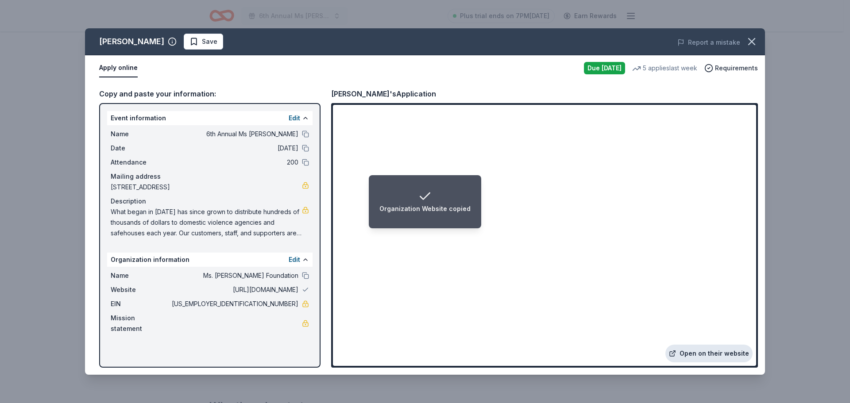
click at [705, 354] on link "Open on their website" at bounding box center [708, 354] width 87 height 18
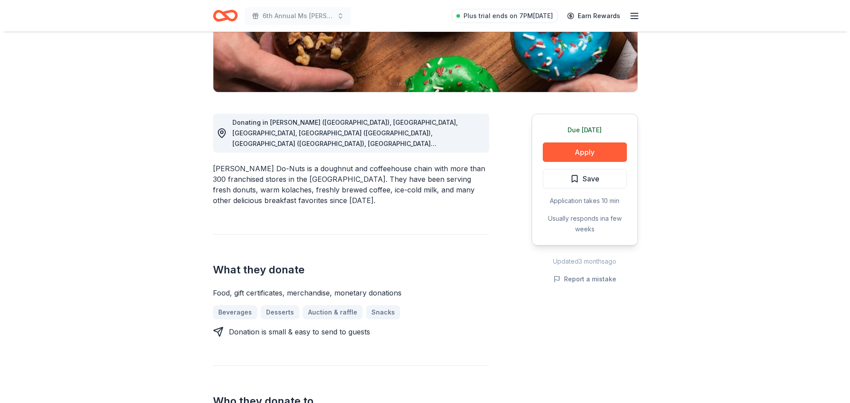
scroll to position [177, 0]
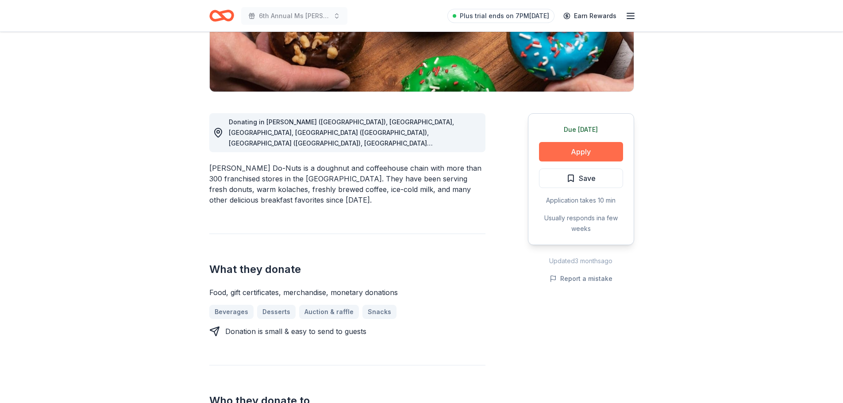
click at [563, 153] on button "Apply" at bounding box center [581, 151] width 84 height 19
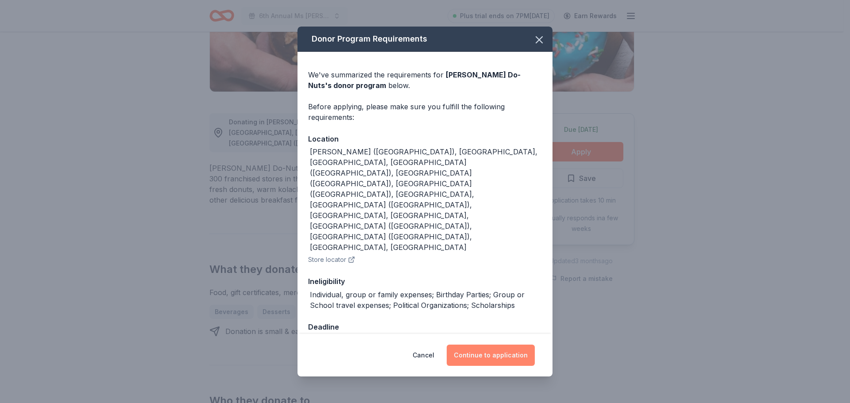
click at [514, 345] on button "Continue to application" at bounding box center [490, 355] width 88 height 21
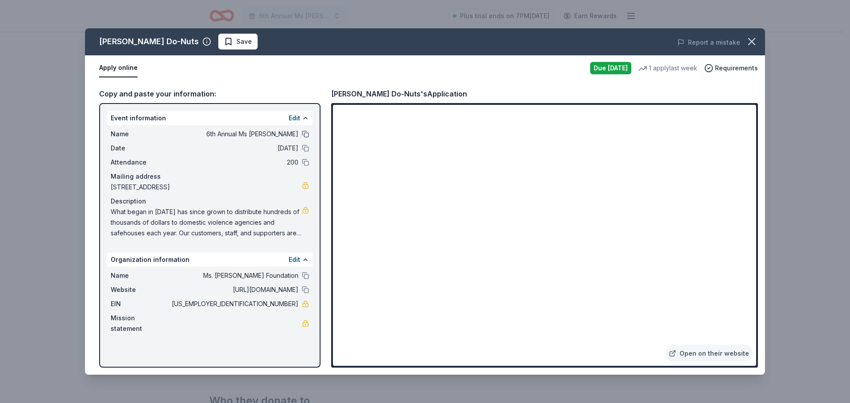
click at [307, 134] on button at bounding box center [305, 134] width 7 height 7
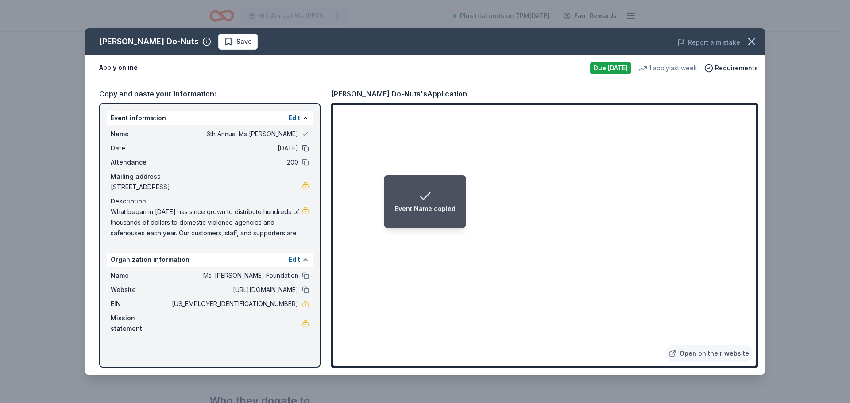
click at [308, 146] on button at bounding box center [305, 148] width 7 height 7
click at [306, 161] on button at bounding box center [305, 162] width 7 height 7
click at [307, 279] on button at bounding box center [305, 275] width 7 height 7
click at [305, 293] on button at bounding box center [305, 289] width 7 height 7
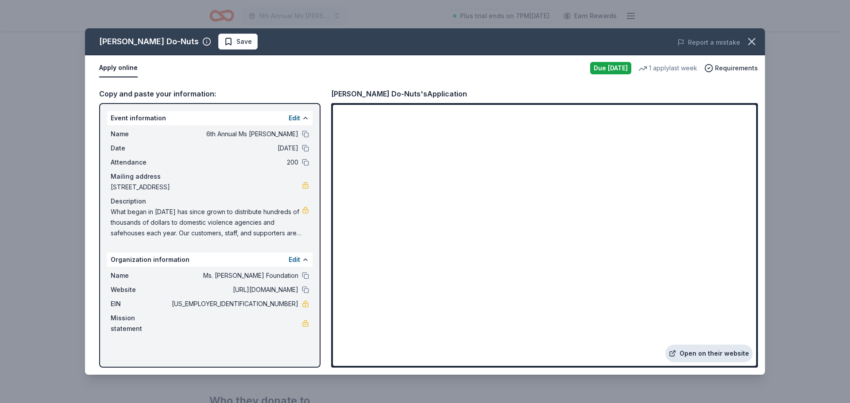
click at [706, 357] on link "Open on their website" at bounding box center [708, 354] width 87 height 18
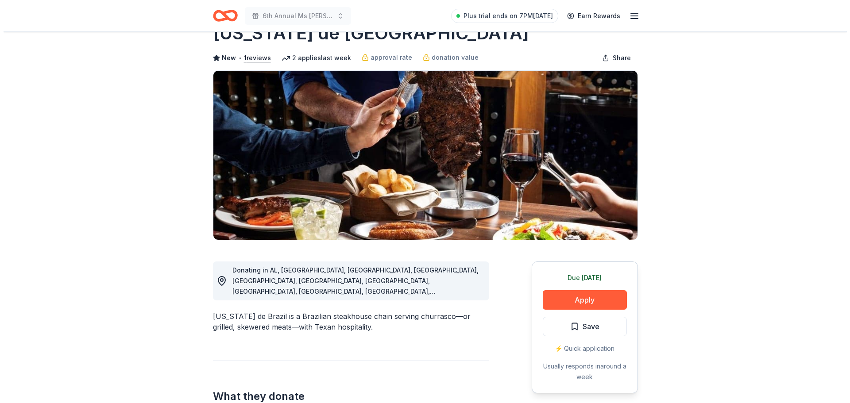
scroll to position [44, 0]
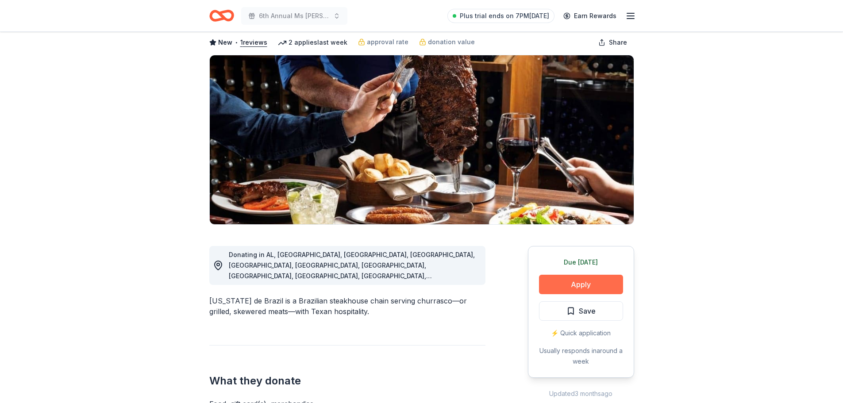
click at [587, 279] on button "Apply" at bounding box center [581, 284] width 84 height 19
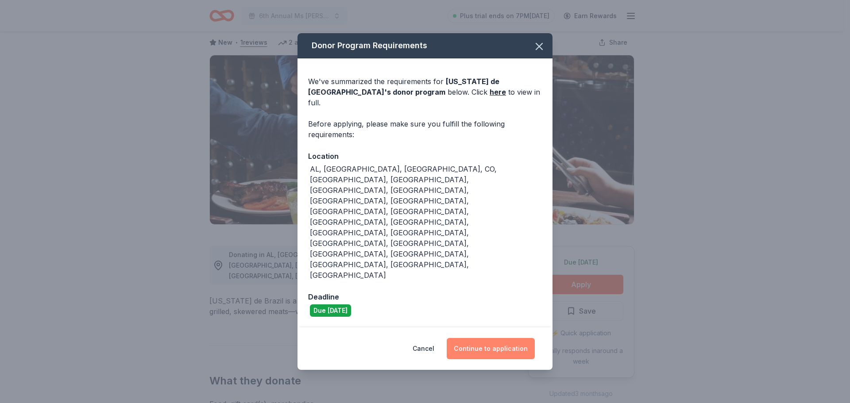
click at [486, 338] on button "Continue to application" at bounding box center [490, 348] width 88 height 21
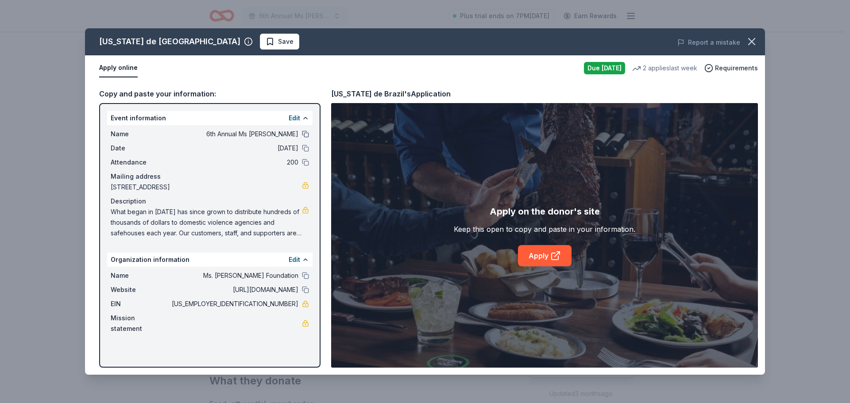
click at [304, 133] on button at bounding box center [305, 134] width 7 height 7
click at [304, 145] on button at bounding box center [305, 148] width 7 height 7
click at [304, 158] on div "Attendance 200" at bounding box center [210, 162] width 198 height 11
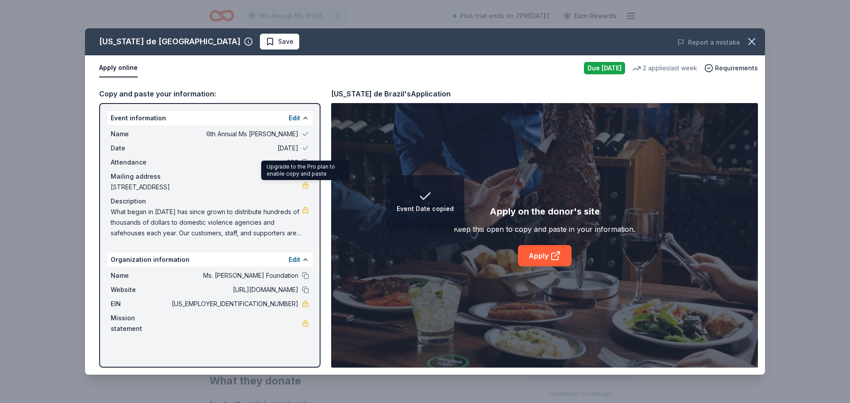
click at [305, 167] on div "Upgrade to the Pro plan to enable copy and paste Upgrade to the Pro plan to ena…" at bounding box center [305, 170] width 88 height 19
click at [304, 162] on div "Upgrade to the Pro plan to enable copy and paste Upgrade to the Pro plan to ena…" at bounding box center [305, 170] width 88 height 19
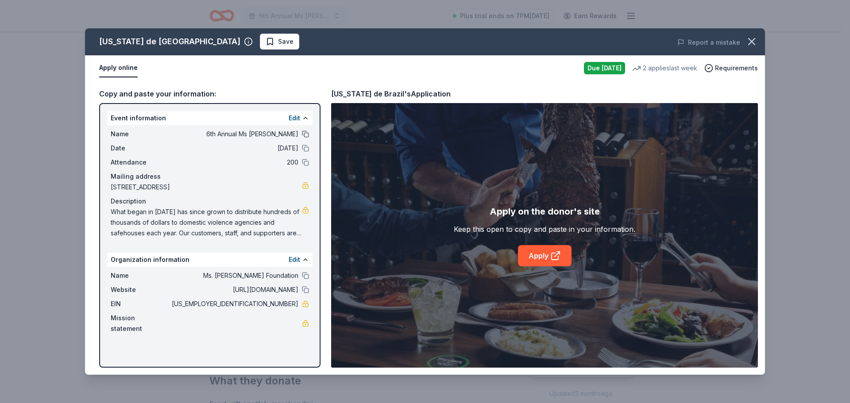
click at [306, 137] on button at bounding box center [305, 134] width 7 height 7
click at [307, 148] on button at bounding box center [305, 148] width 7 height 7
click at [307, 160] on button at bounding box center [305, 162] width 7 height 7
click at [307, 279] on button at bounding box center [305, 275] width 7 height 7
click at [306, 293] on button at bounding box center [305, 289] width 7 height 7
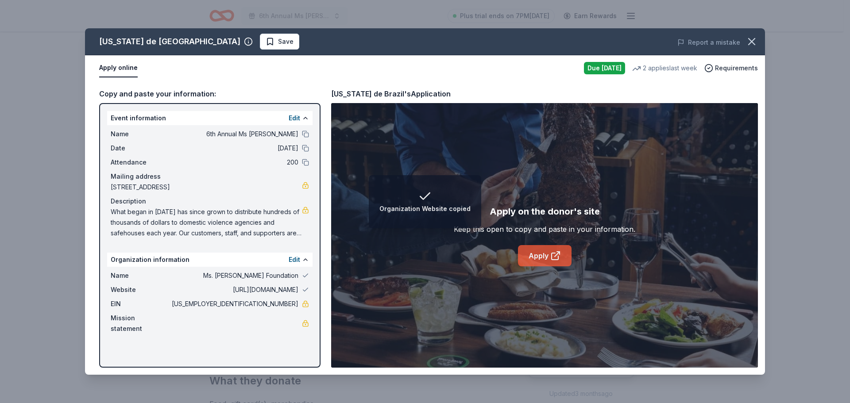
click at [540, 253] on link "Apply" at bounding box center [545, 255] width 54 height 21
